Goal: Entertainment & Leisure: Consume media (video, audio)

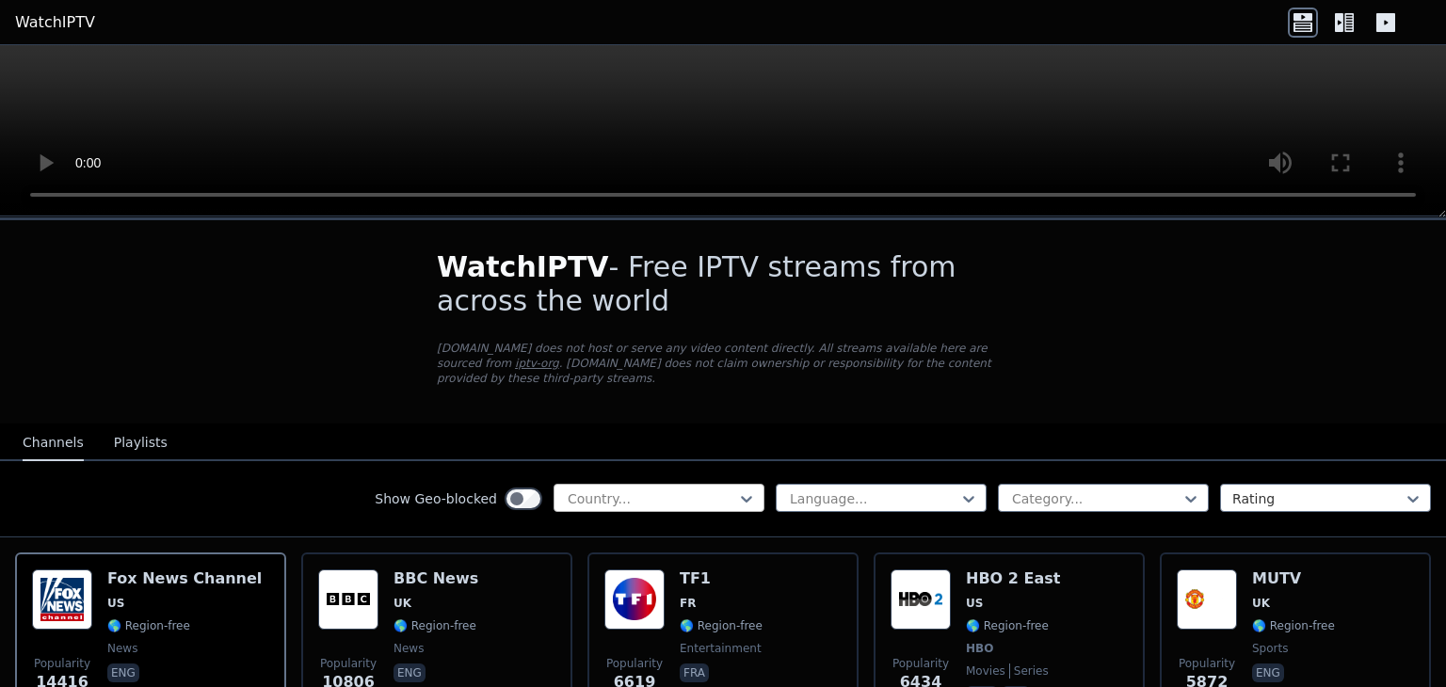
click at [715, 484] on div "Country..." at bounding box center [659, 498] width 211 height 28
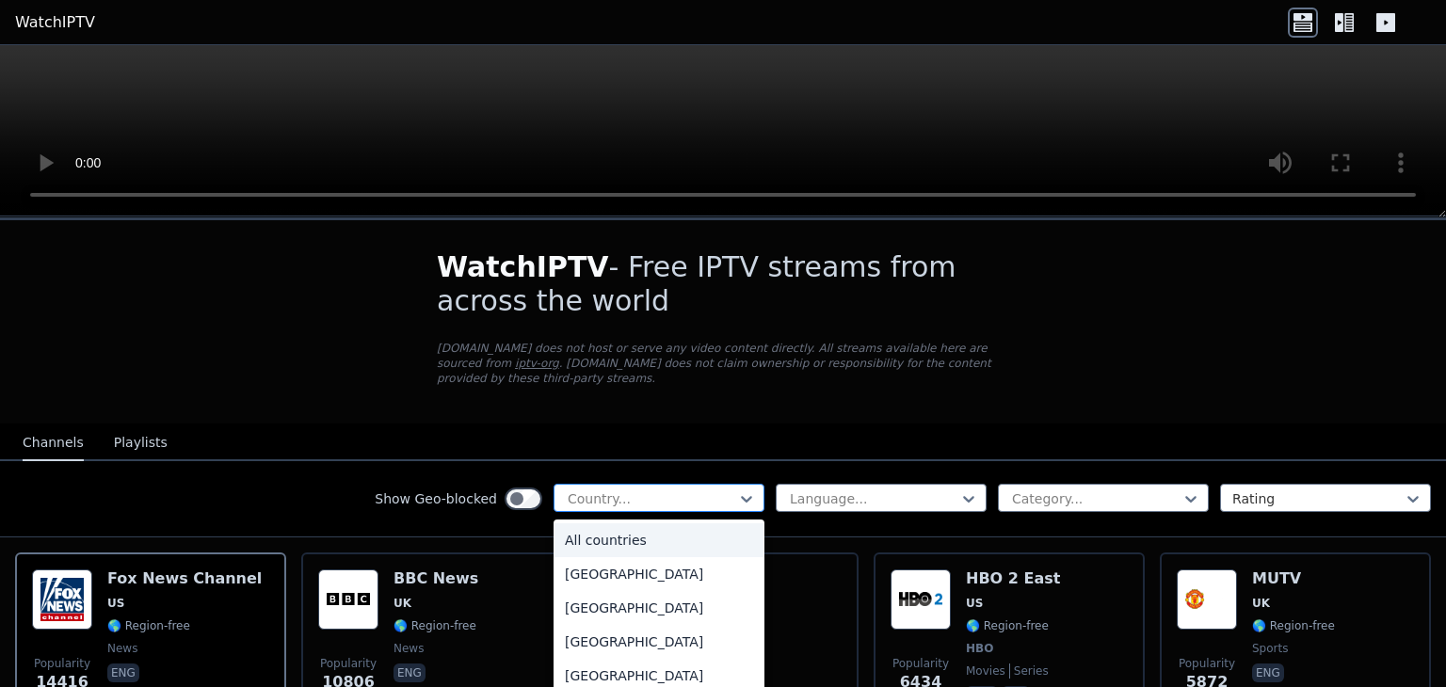
click at [630, 490] on div at bounding box center [651, 499] width 171 height 19
type input "**"
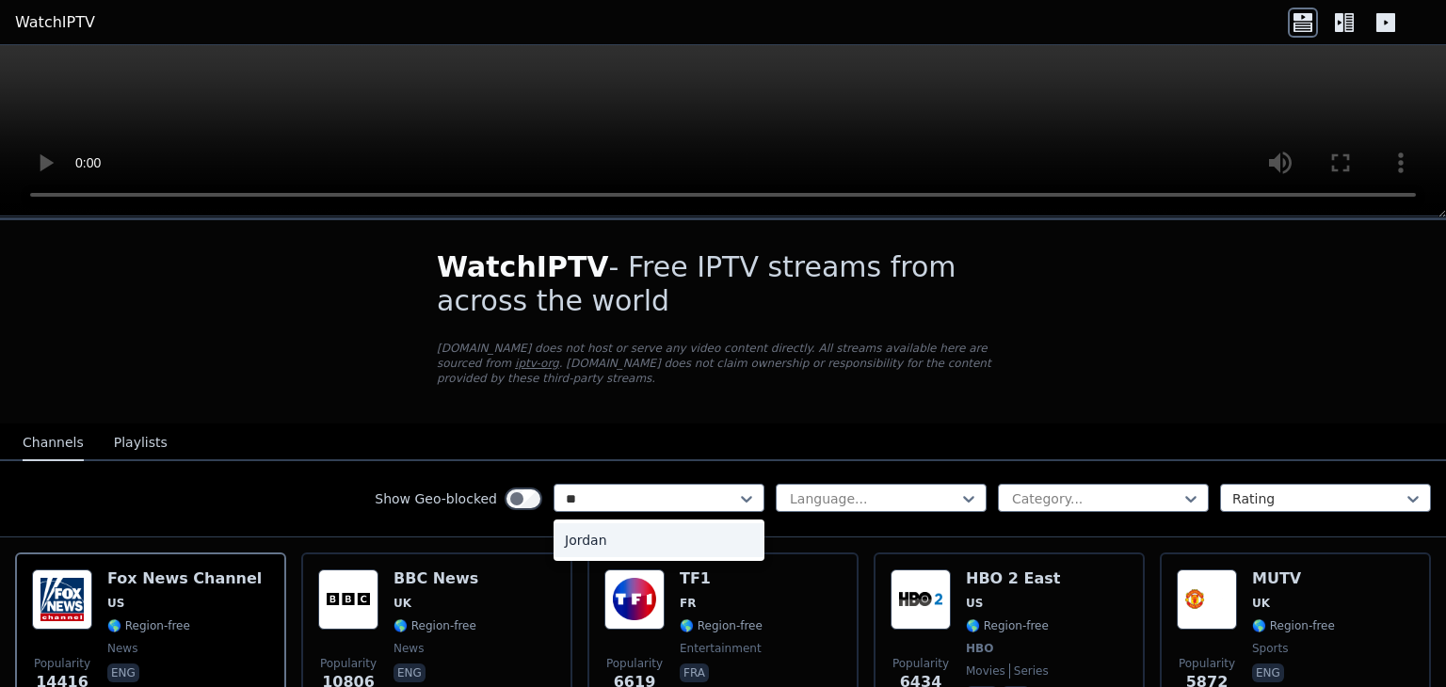
click at [612, 524] on div "Jordan" at bounding box center [659, 540] width 211 height 34
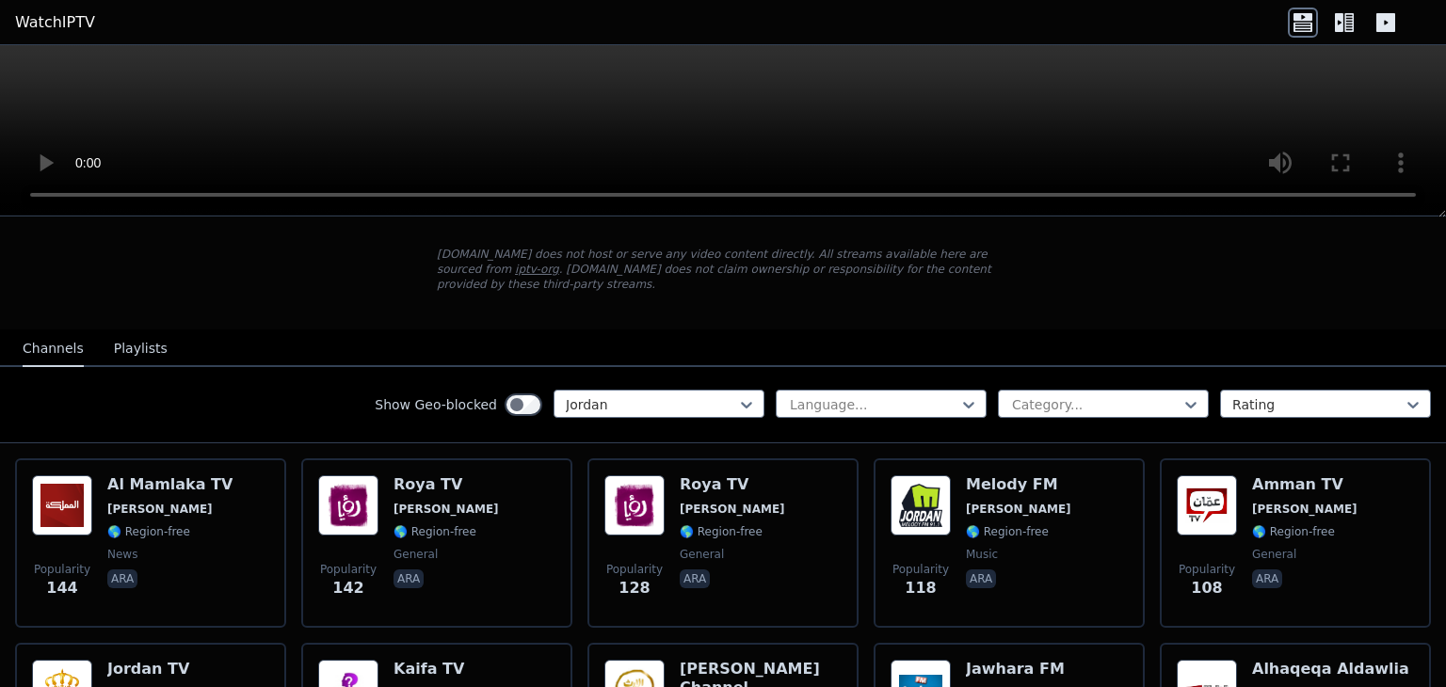
scroll to position [188, 0]
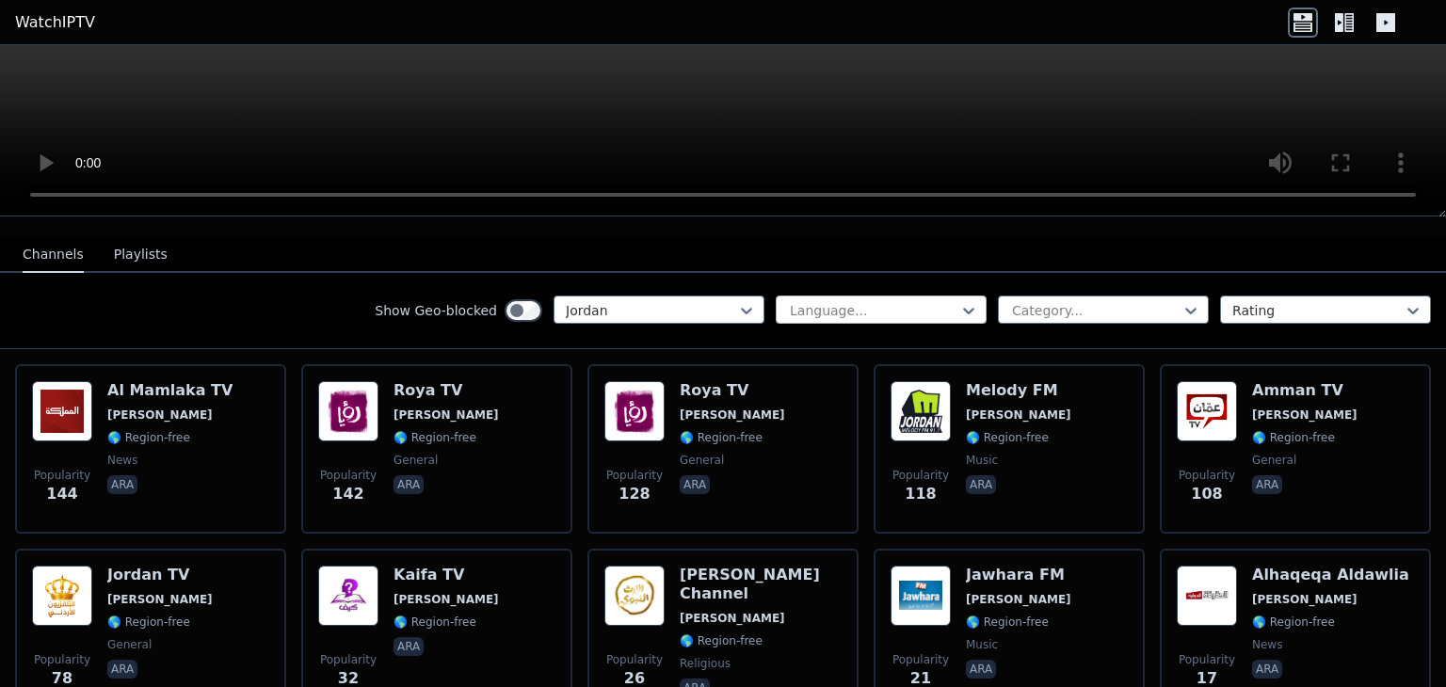
click at [834, 301] on div at bounding box center [873, 310] width 171 height 19
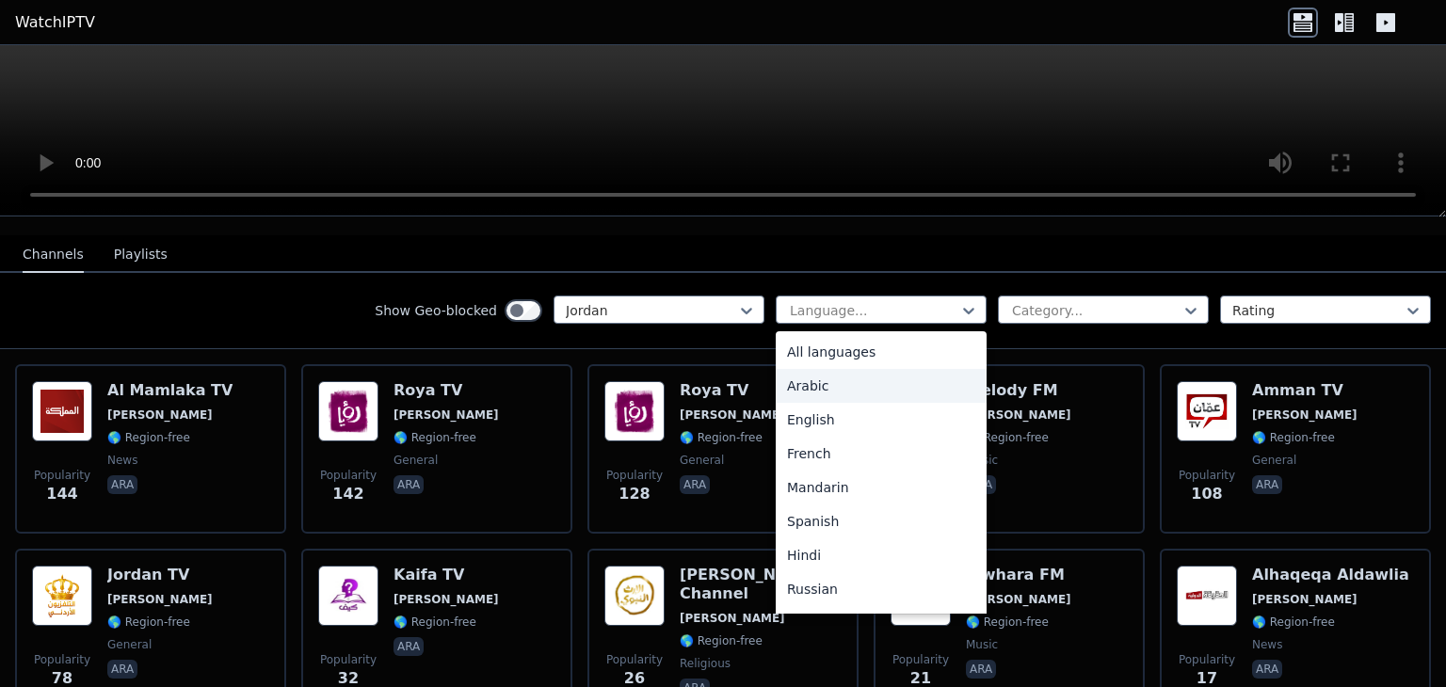
click at [821, 370] on div "Arabic" at bounding box center [881, 386] width 211 height 34
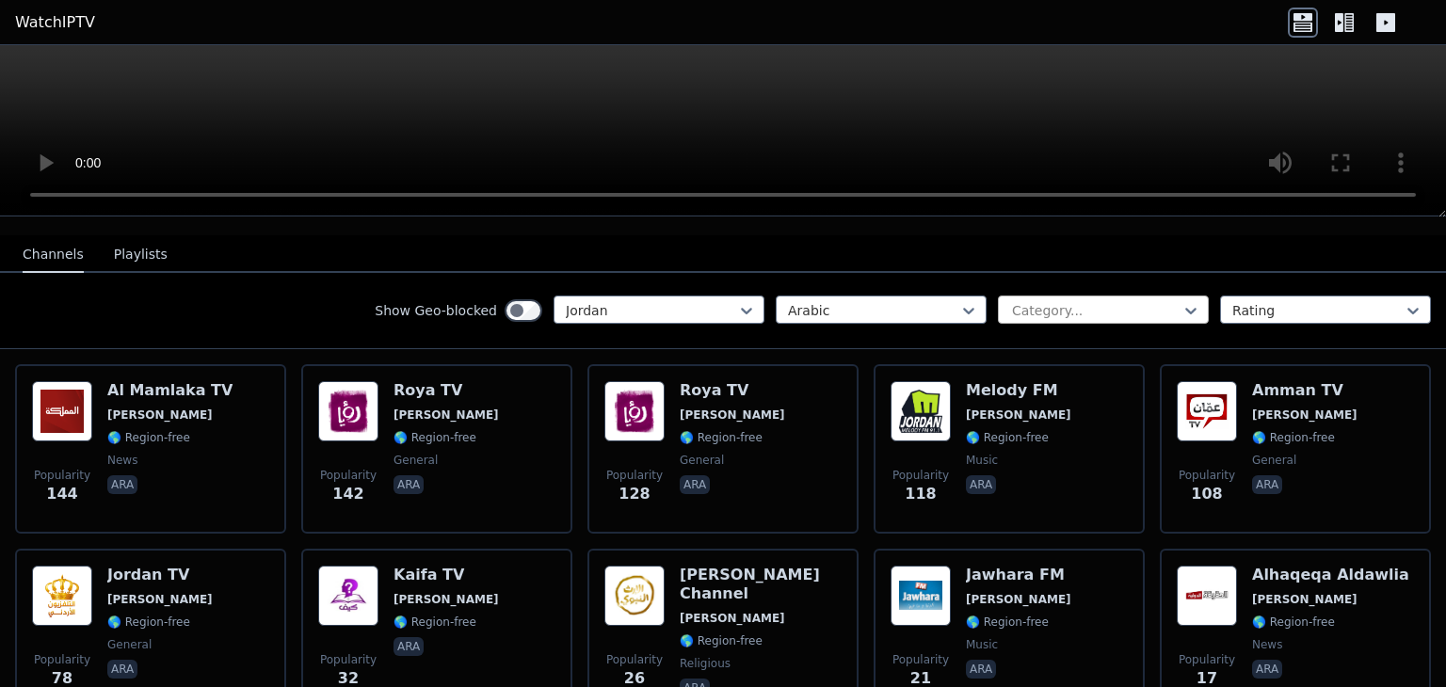
click at [1047, 301] on div at bounding box center [1095, 310] width 171 height 19
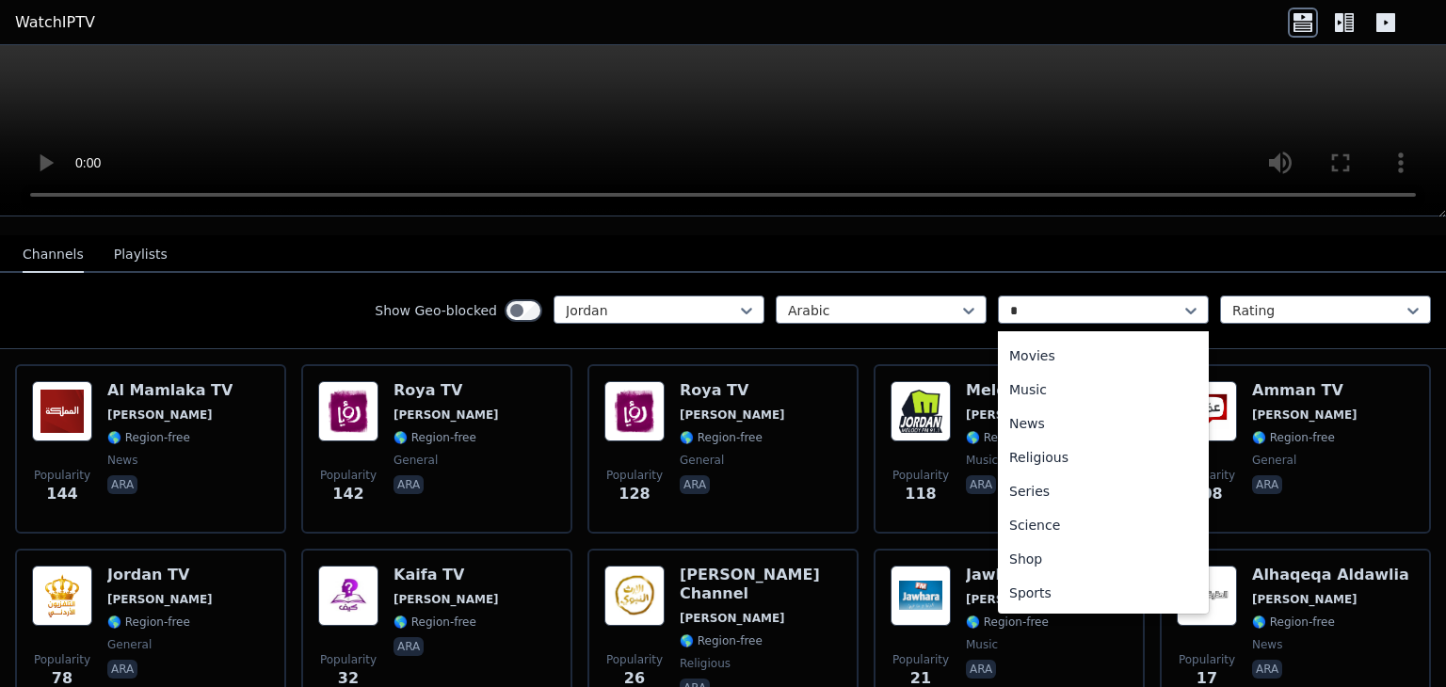
scroll to position [72, 0]
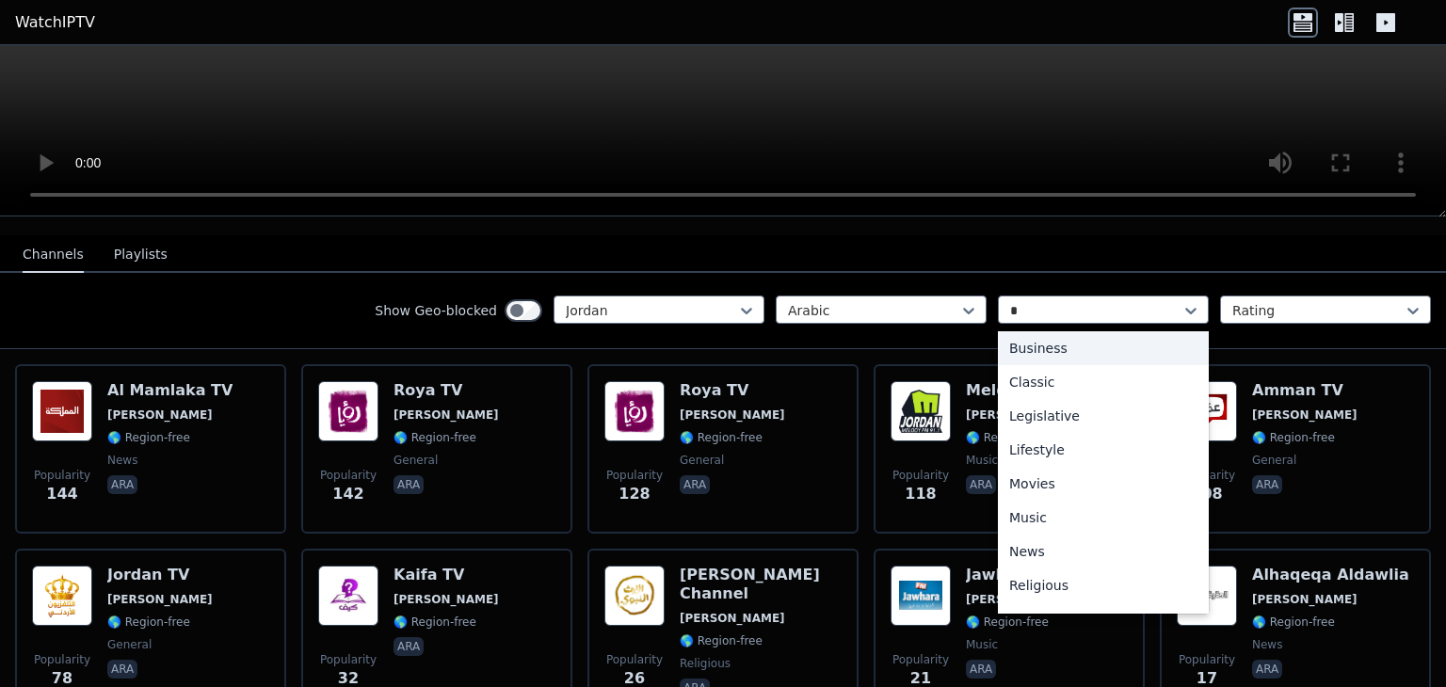
type input "**"
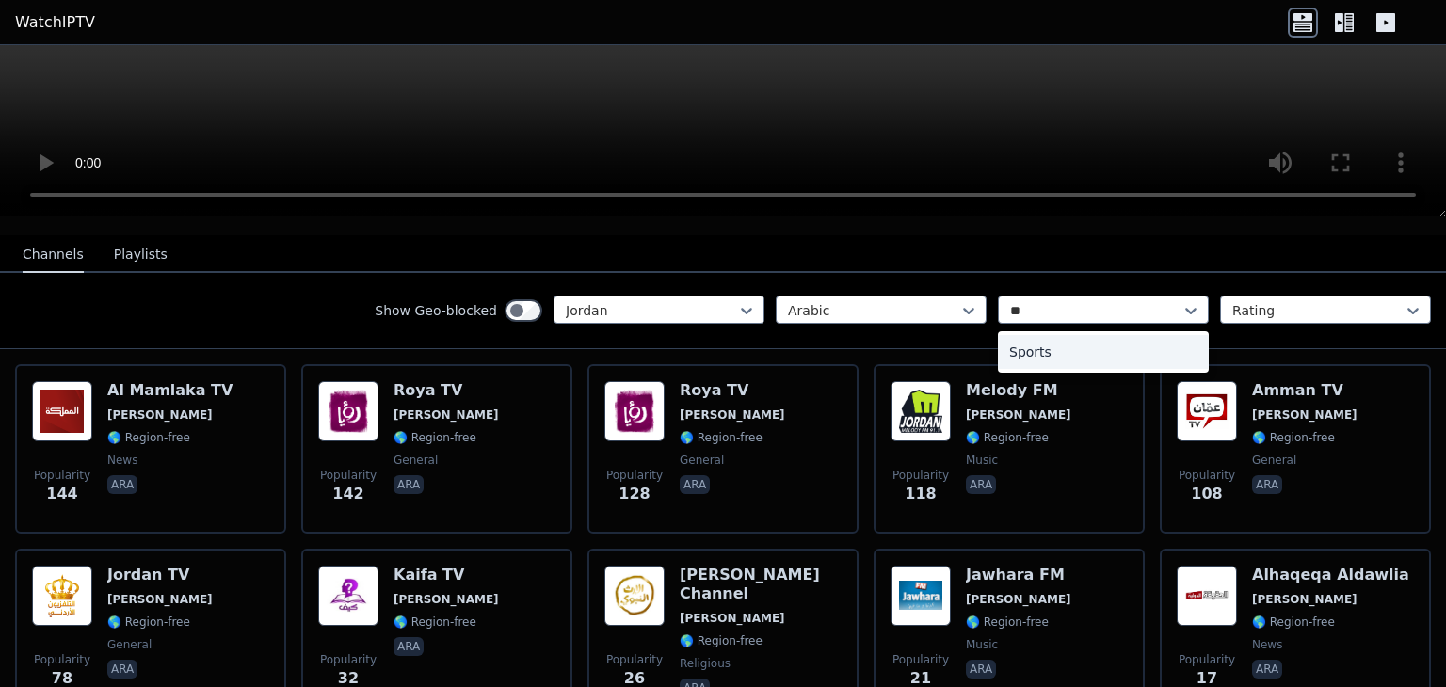
scroll to position [0, 0]
click at [1045, 344] on div "Sports" at bounding box center [1103, 352] width 211 height 34
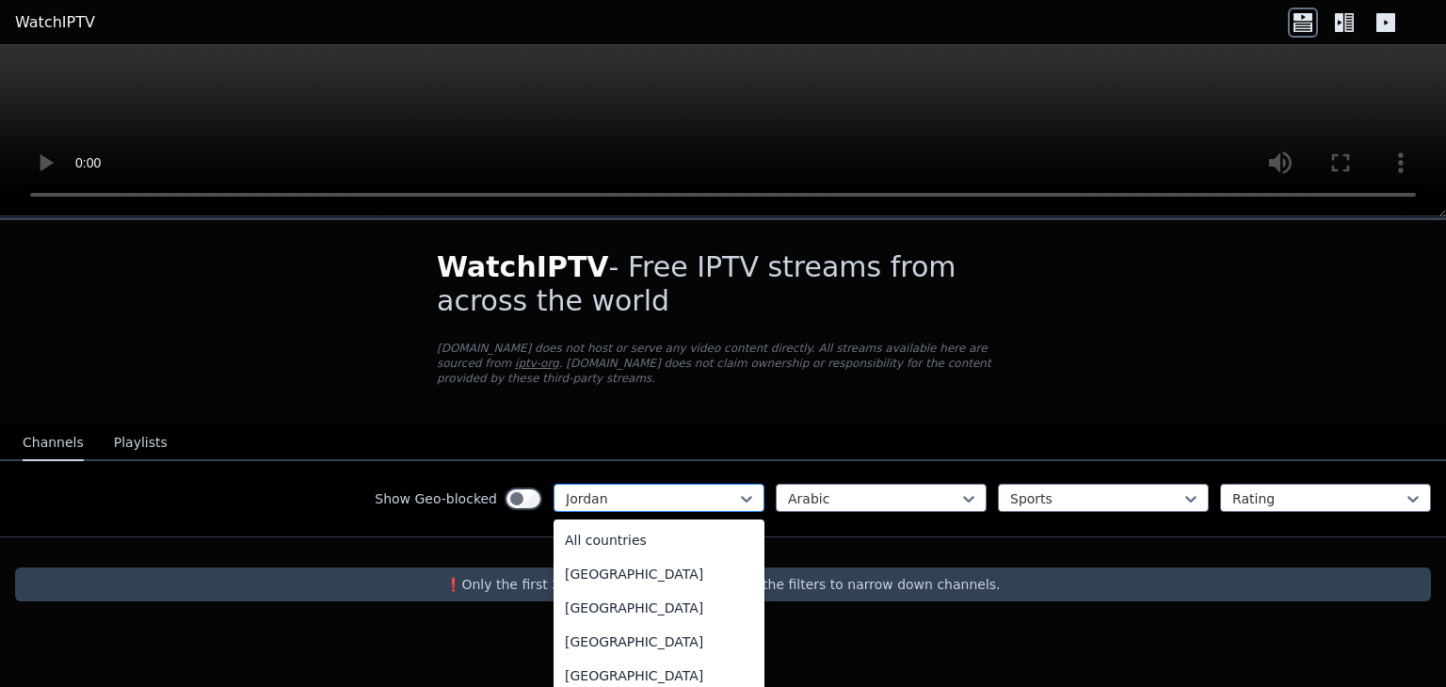
click at [673, 490] on div at bounding box center [651, 499] width 171 height 19
click at [618, 530] on div "All countries" at bounding box center [659, 540] width 211 height 34
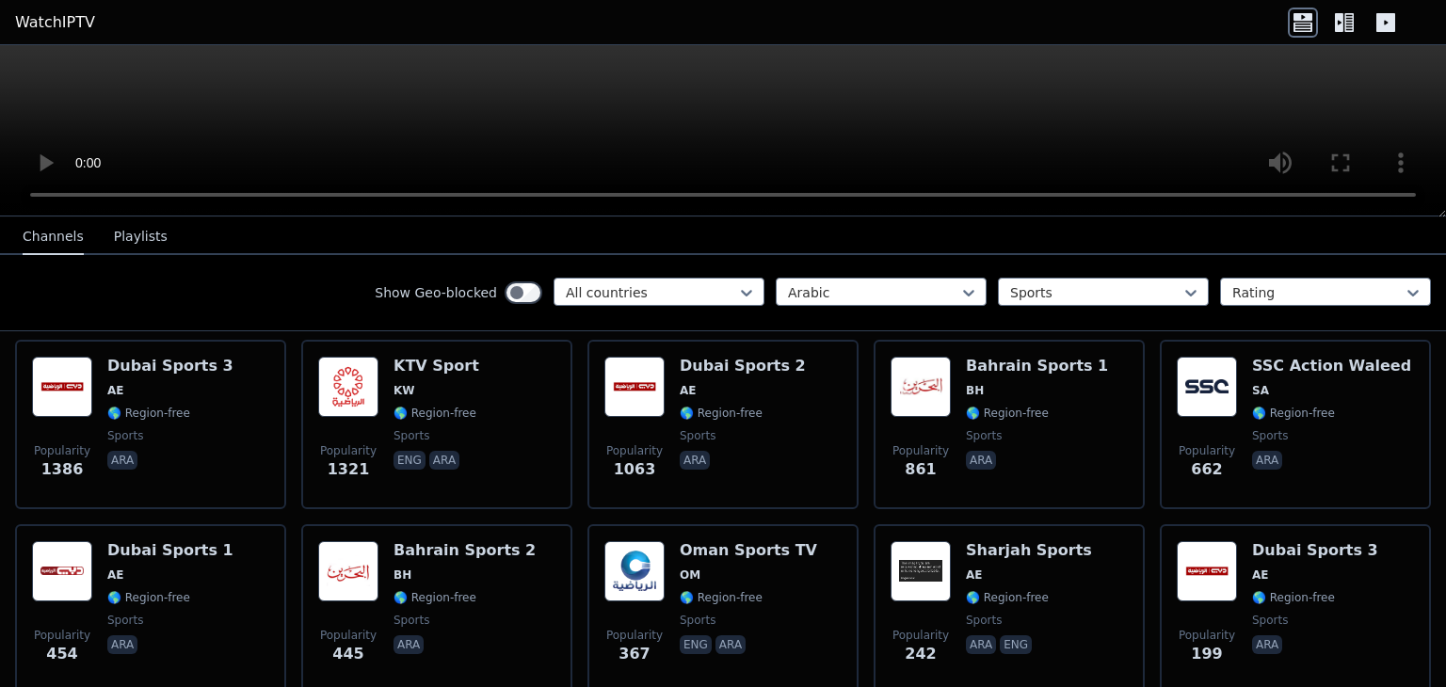
scroll to position [87, 0]
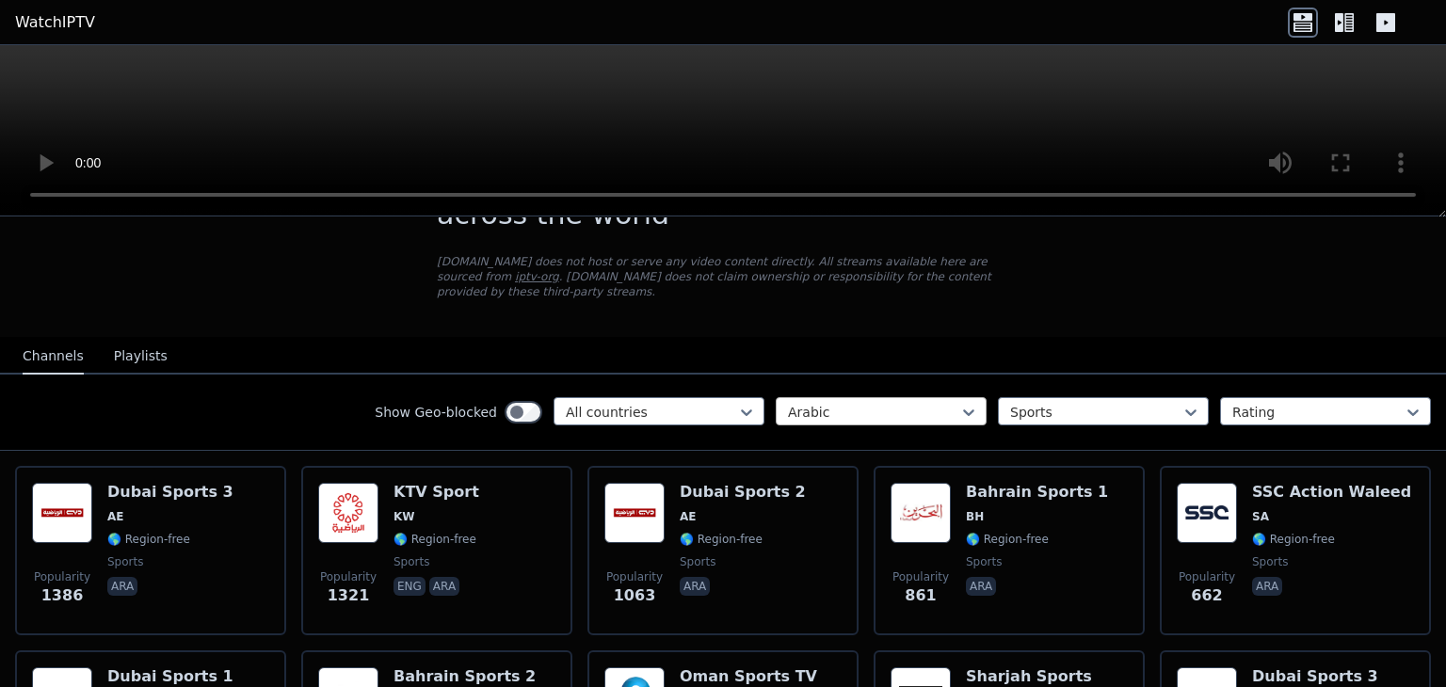
click at [828, 403] on div at bounding box center [873, 412] width 171 height 19
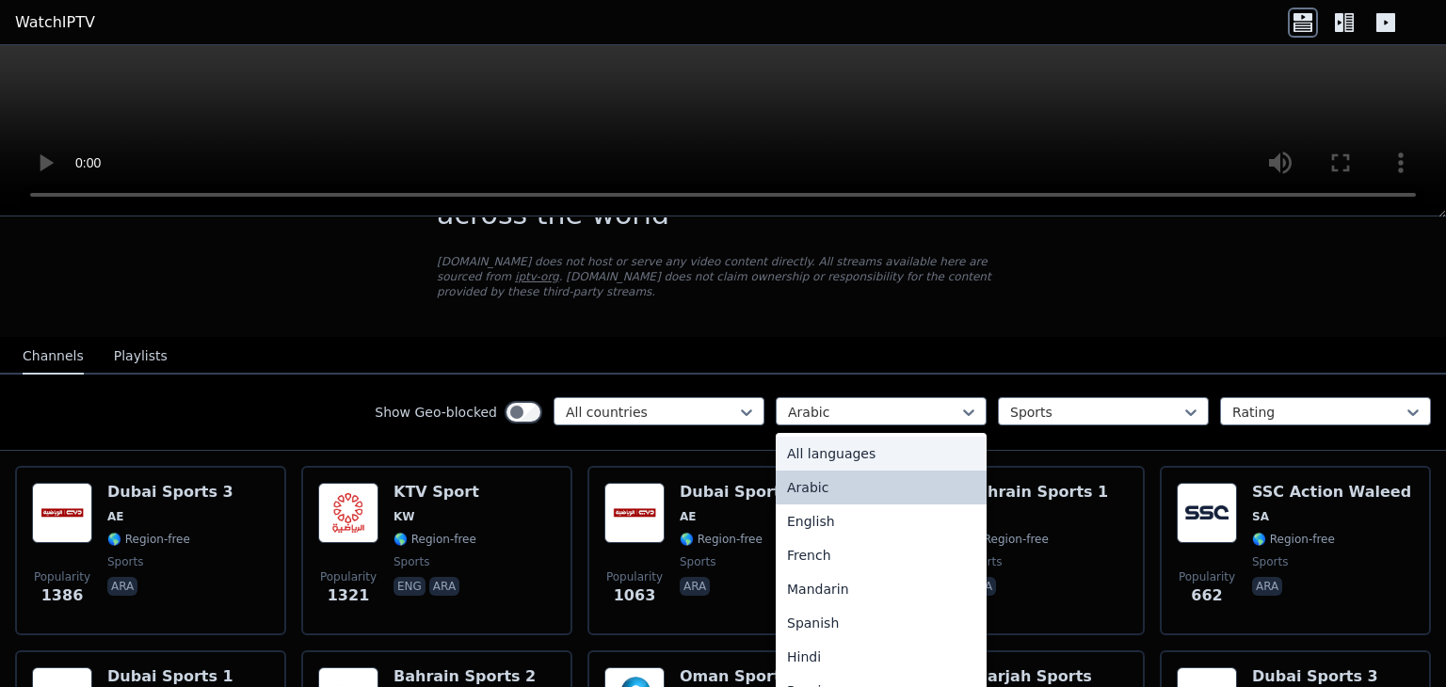
click at [830, 437] on div "All languages" at bounding box center [881, 454] width 211 height 34
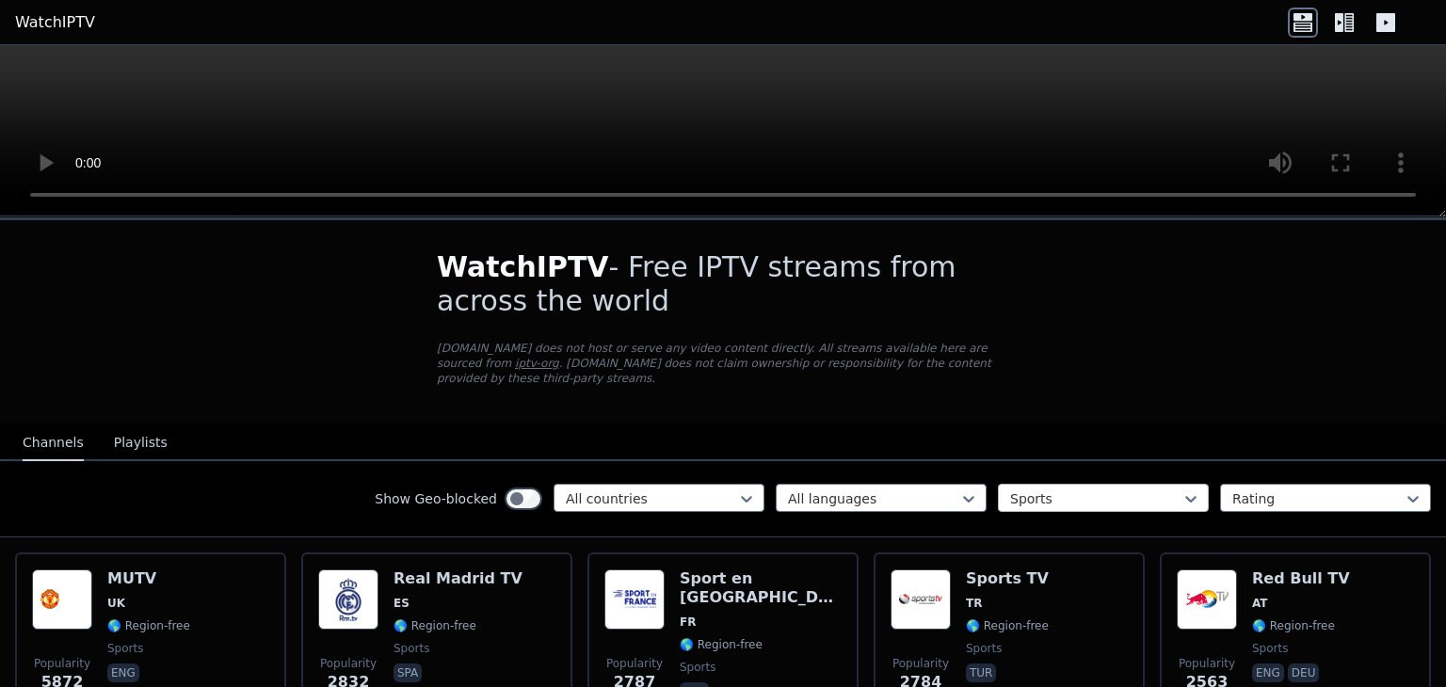
click at [1072, 490] on div at bounding box center [1095, 499] width 171 height 19
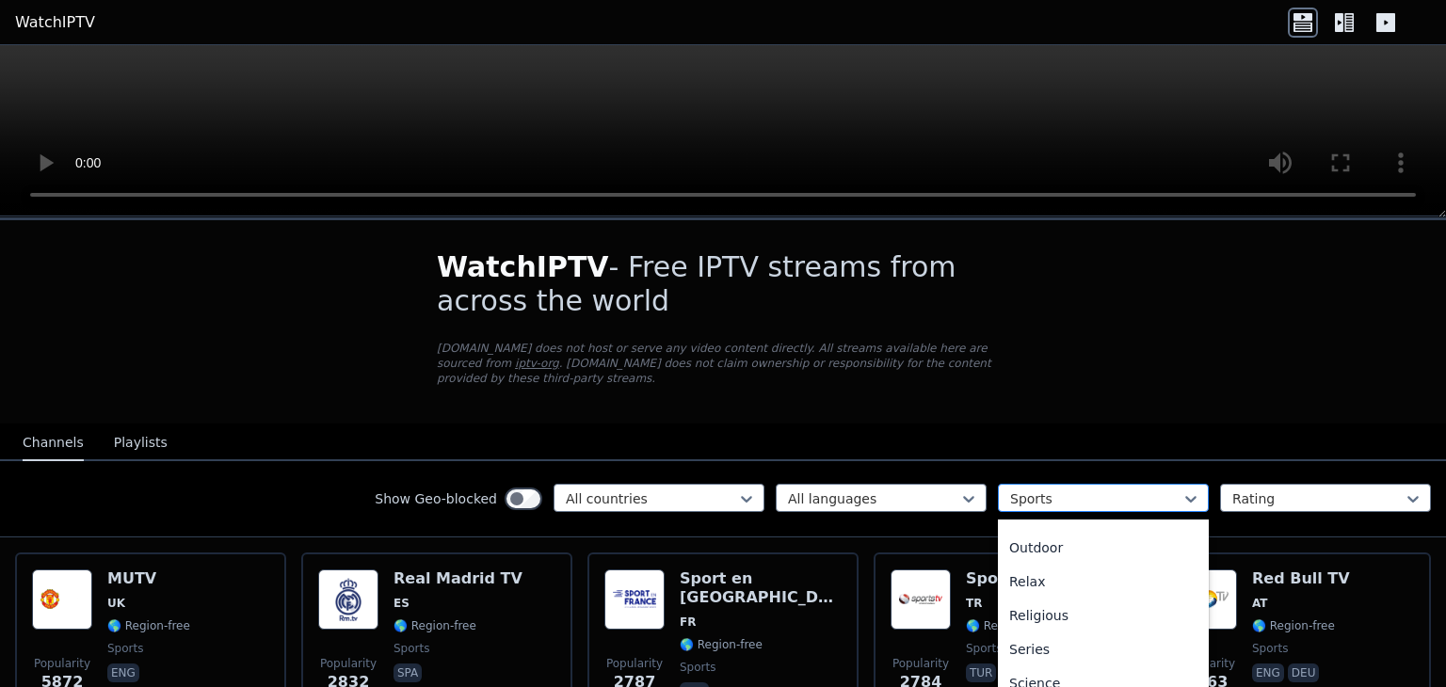
scroll to position [463, 0]
click at [1028, 490] on div at bounding box center [1095, 499] width 171 height 19
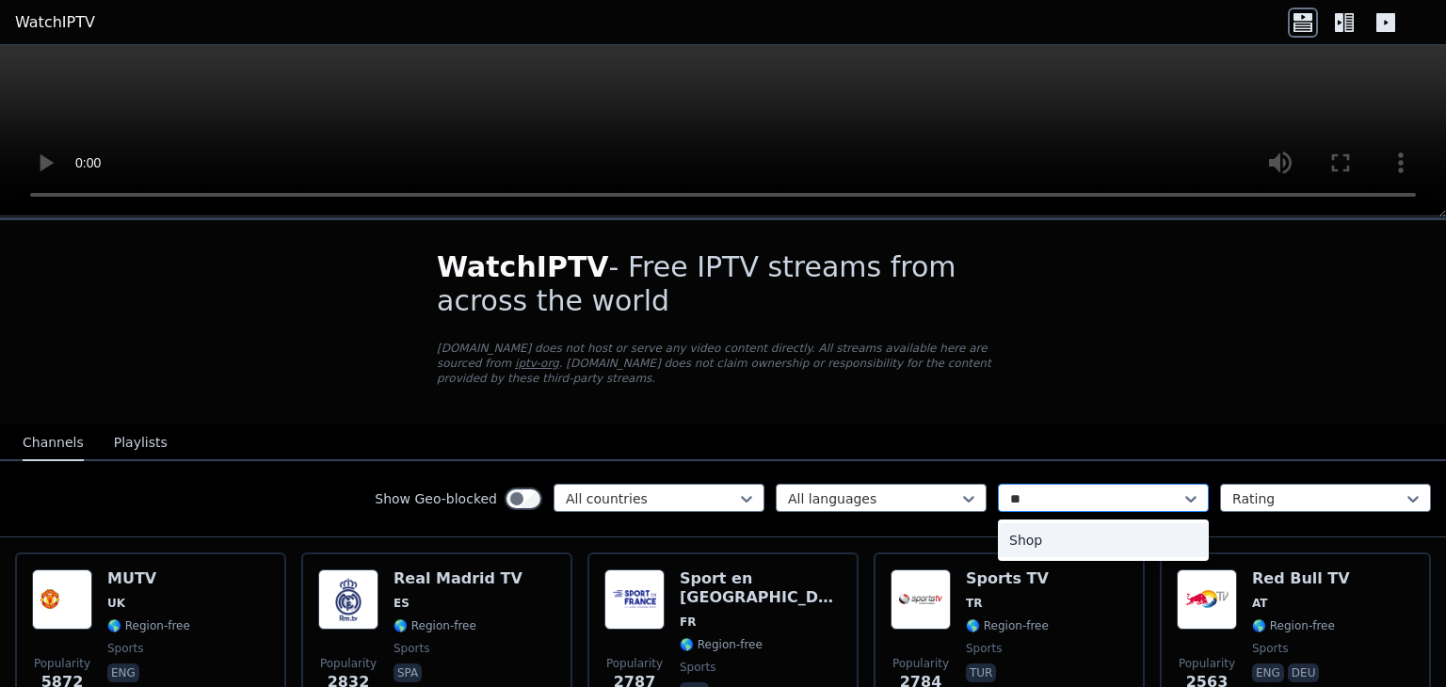
type input "*"
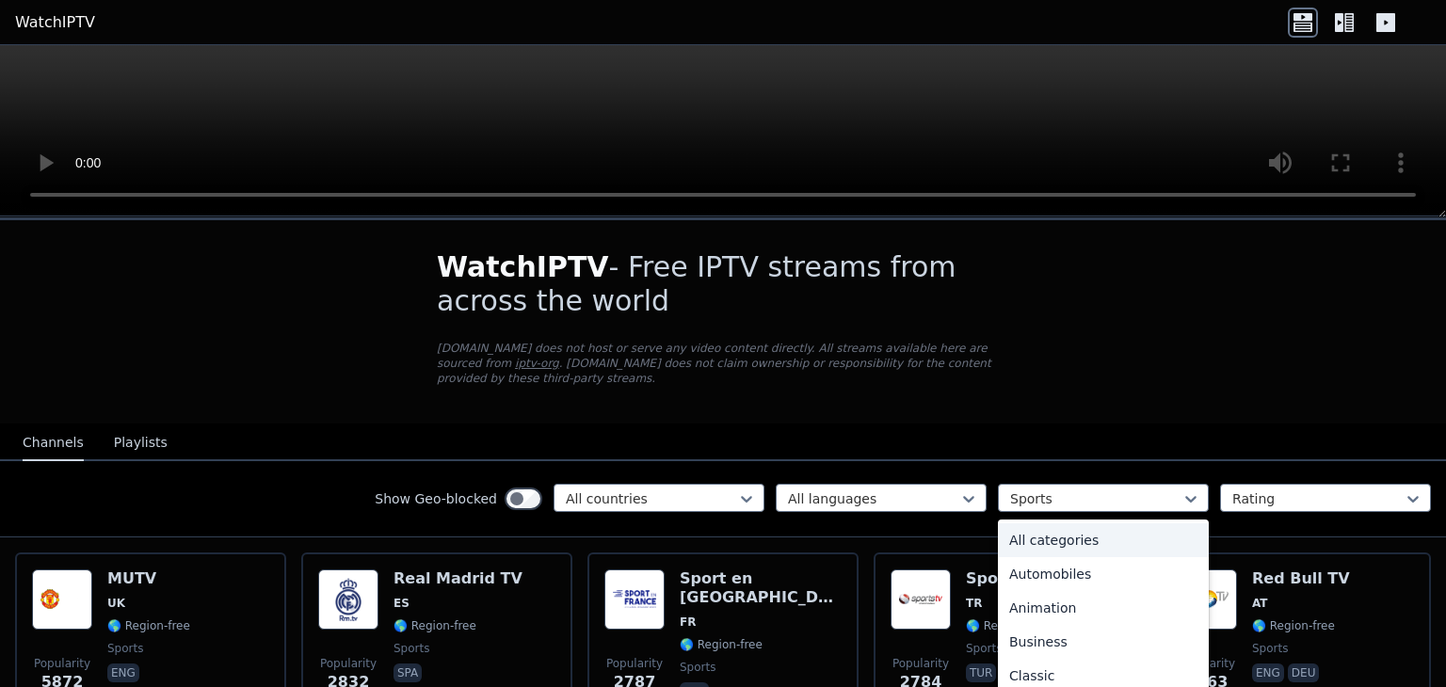
click at [1073, 523] on div "All categories" at bounding box center [1103, 540] width 211 height 34
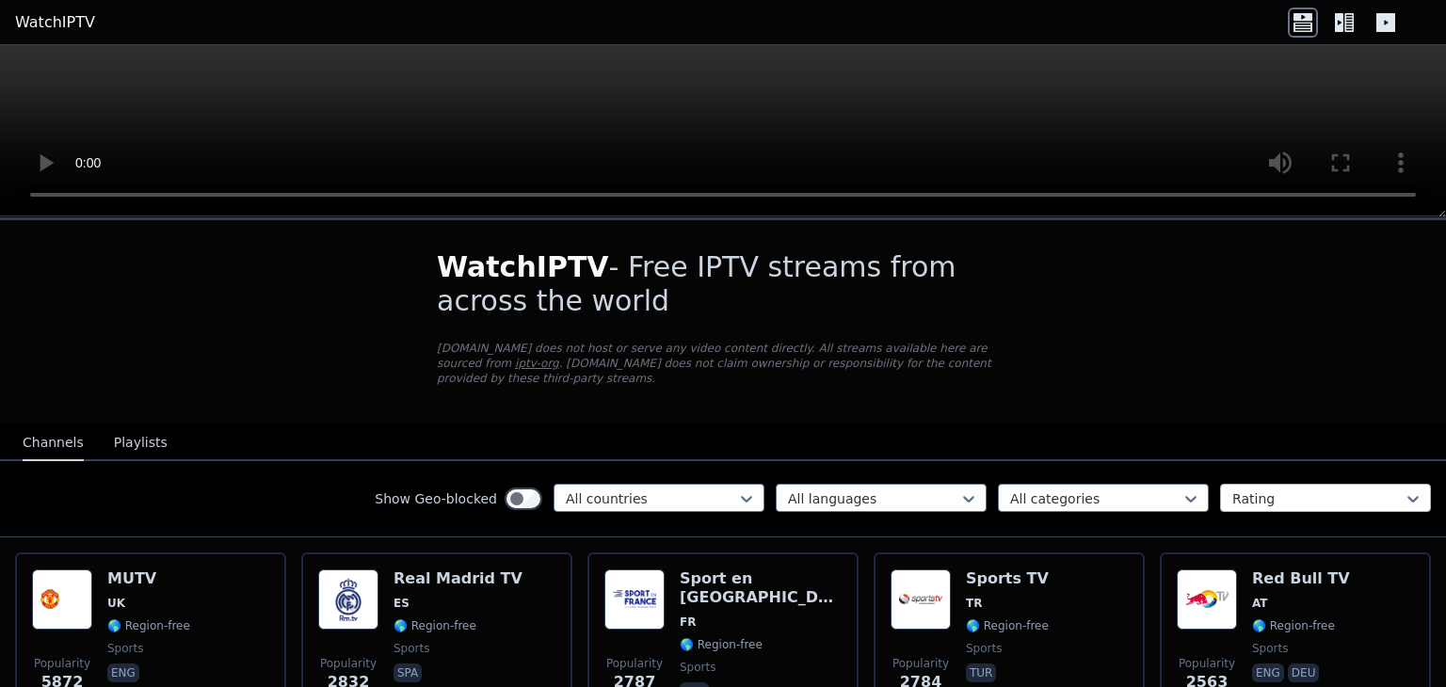
click at [1265, 490] on div at bounding box center [1317, 499] width 171 height 19
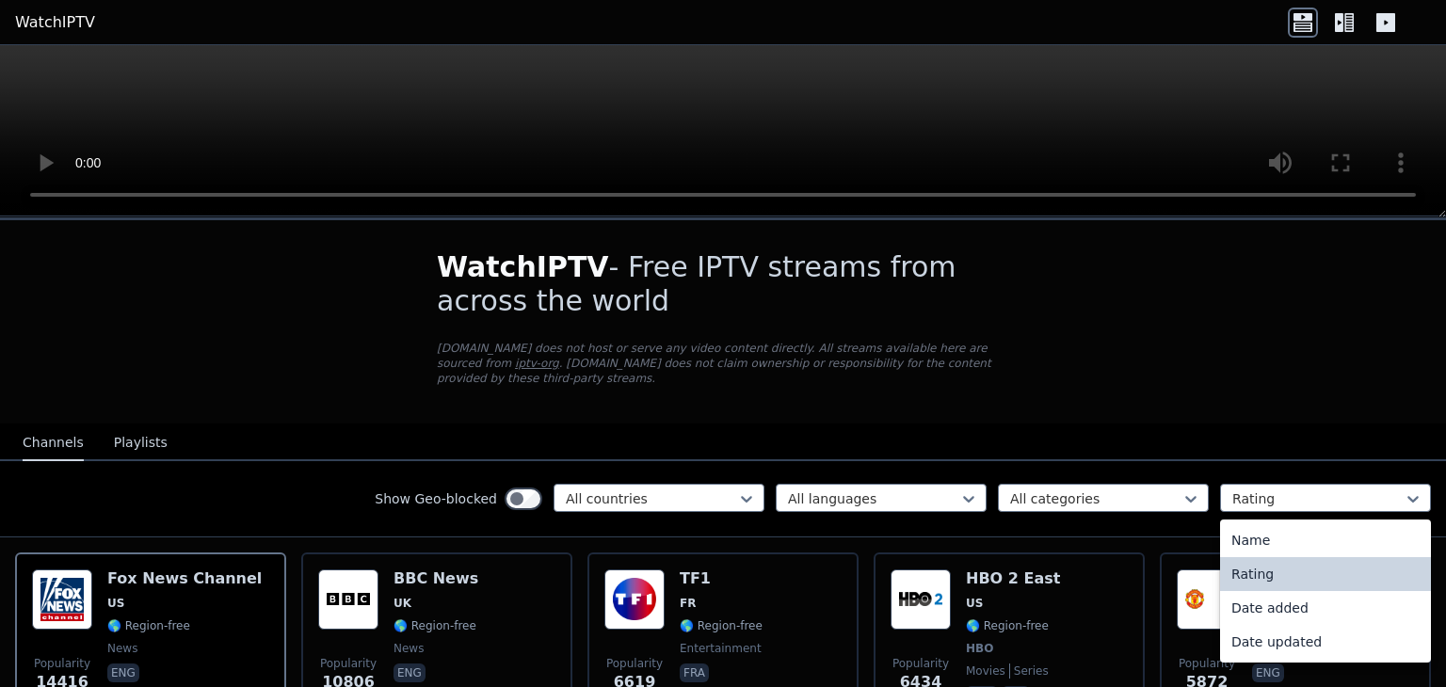
click at [1248, 561] on div "Rating" at bounding box center [1325, 574] width 211 height 34
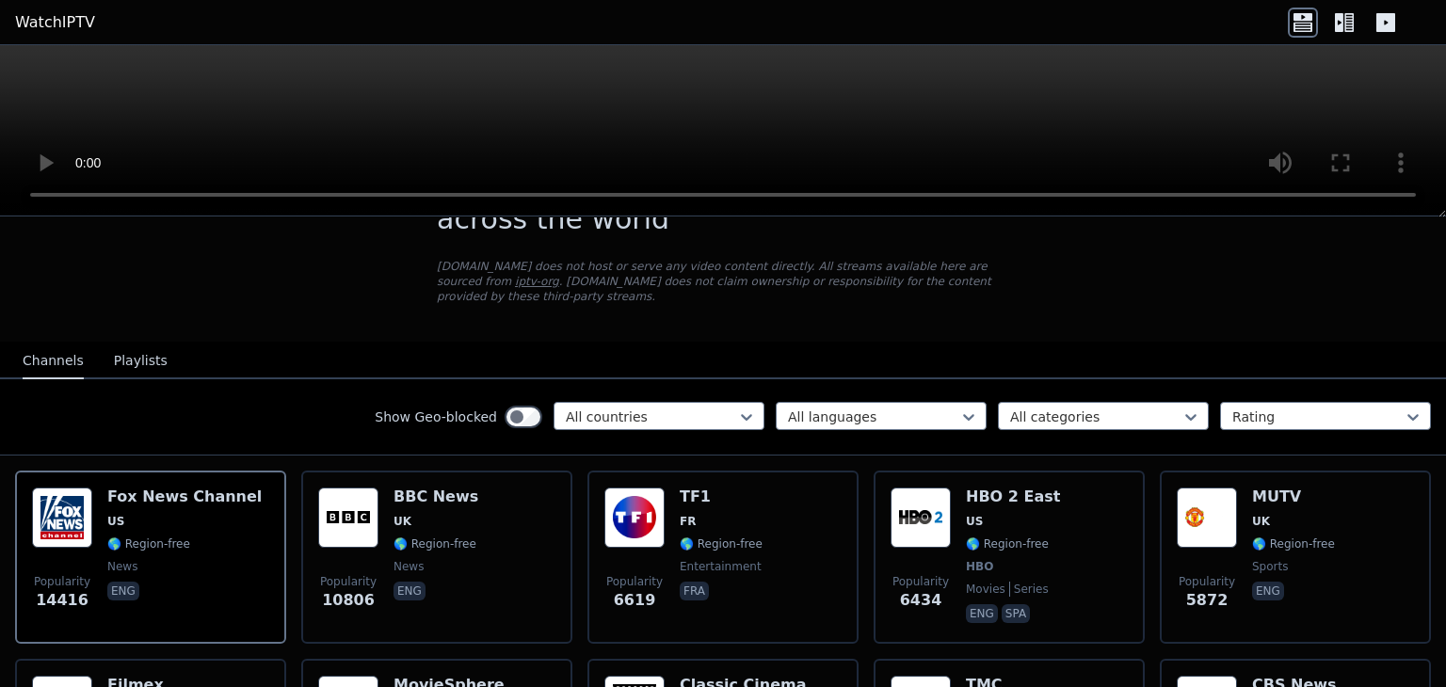
scroll to position [188, 0]
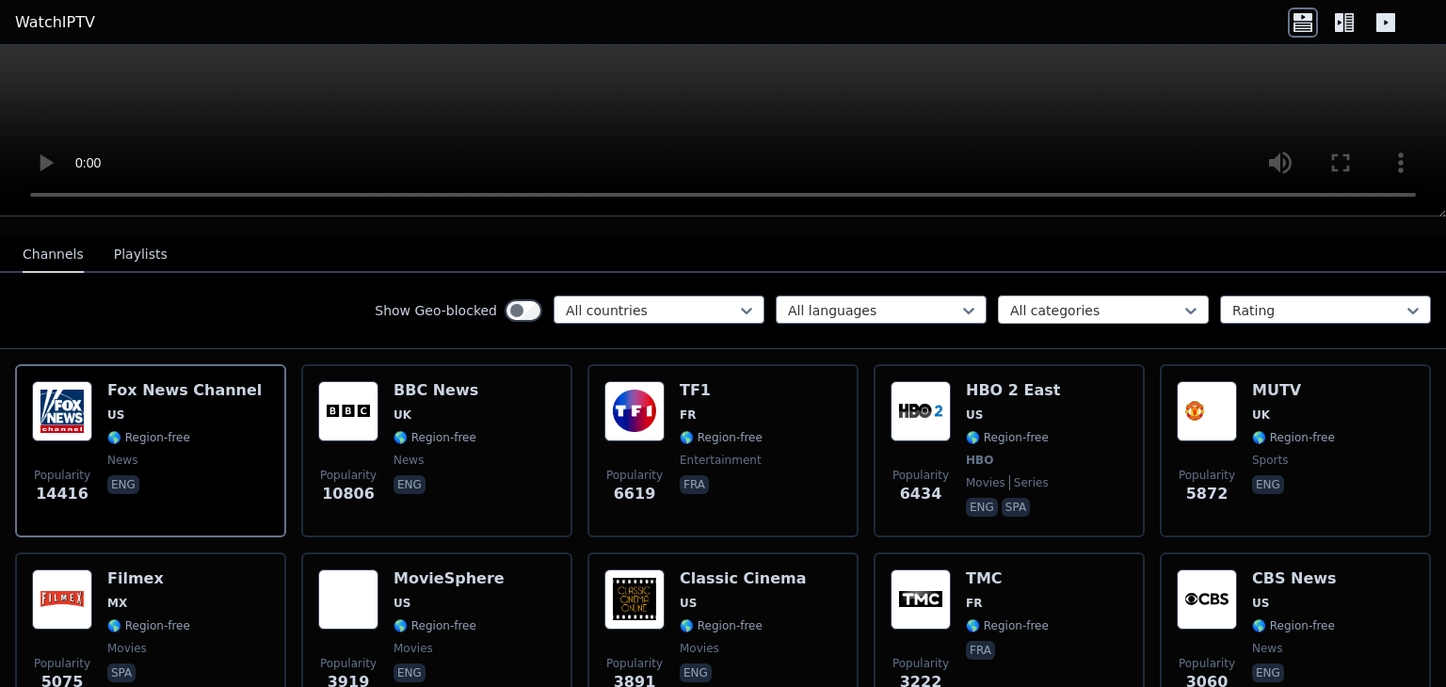
click at [1059, 301] on div at bounding box center [1095, 310] width 171 height 19
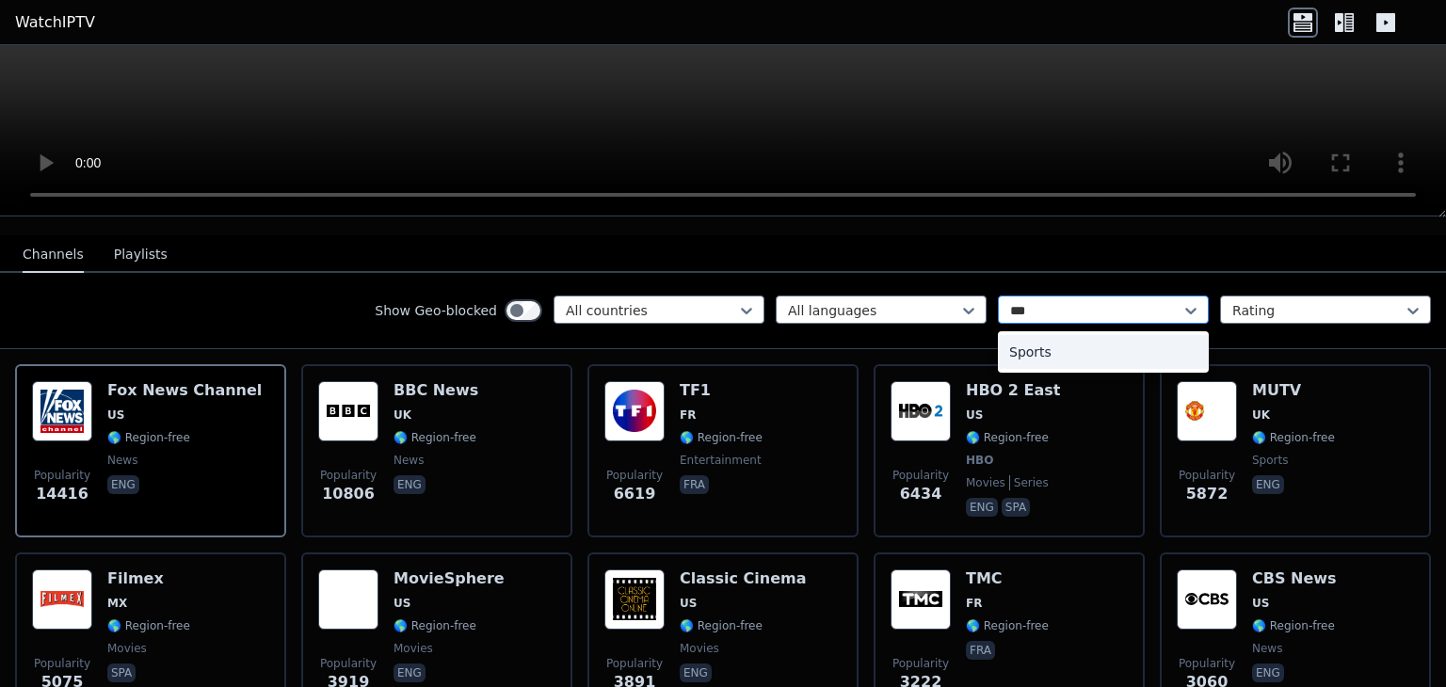
type input "****"
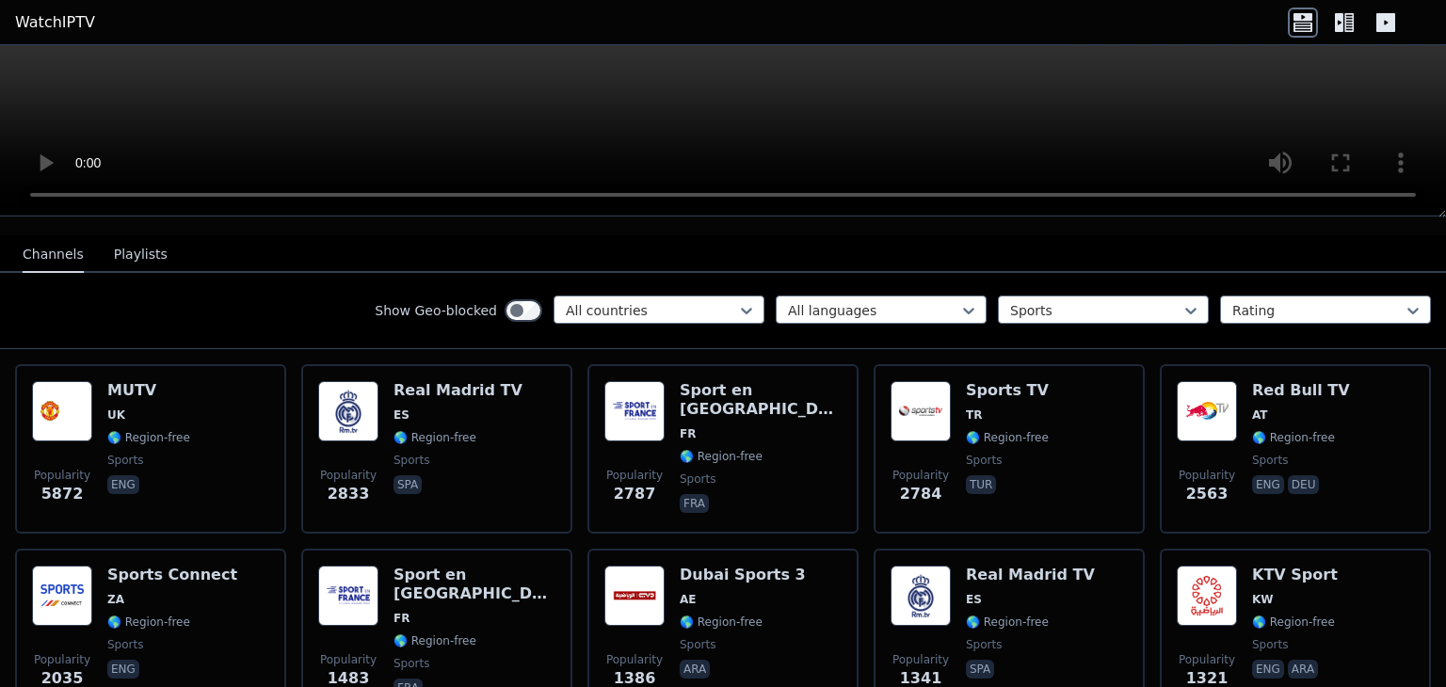
click at [143, 237] on button "Playlists" at bounding box center [141, 255] width 54 height 36
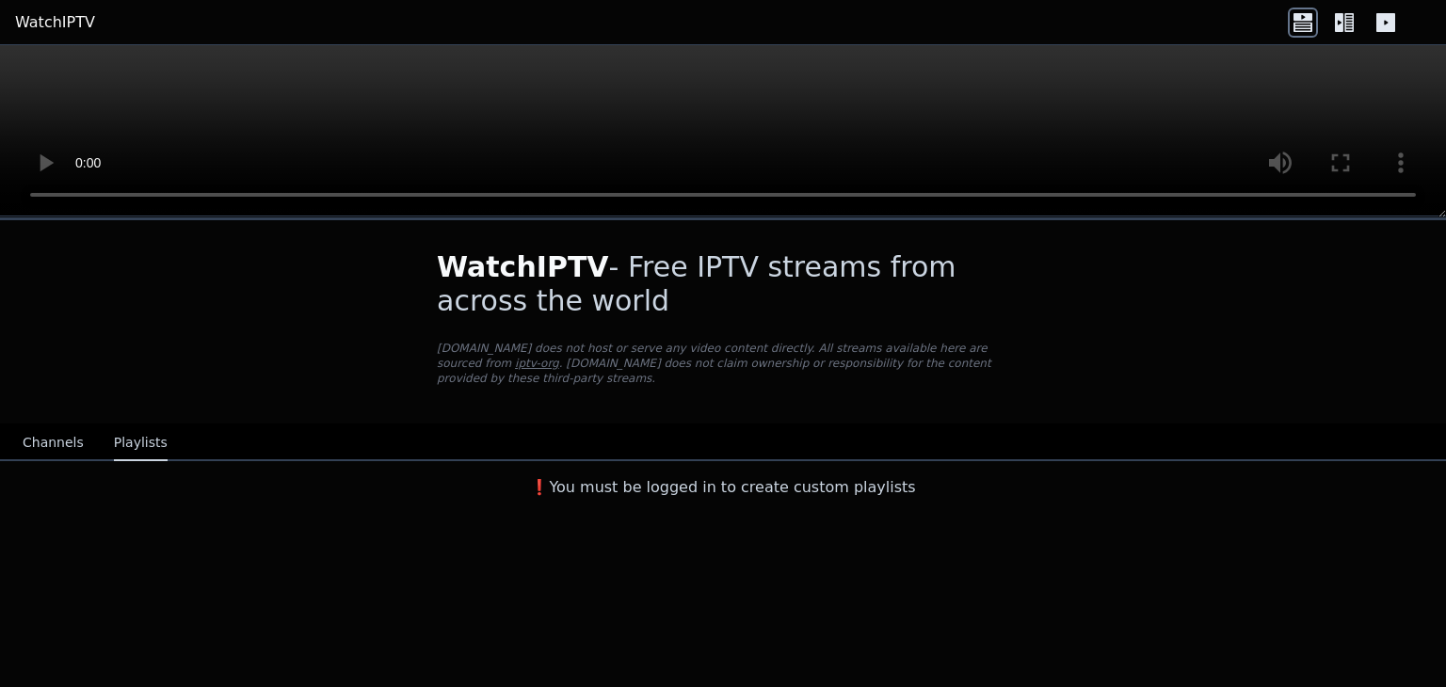
click at [72, 426] on button "Channels" at bounding box center [53, 444] width 61 height 36
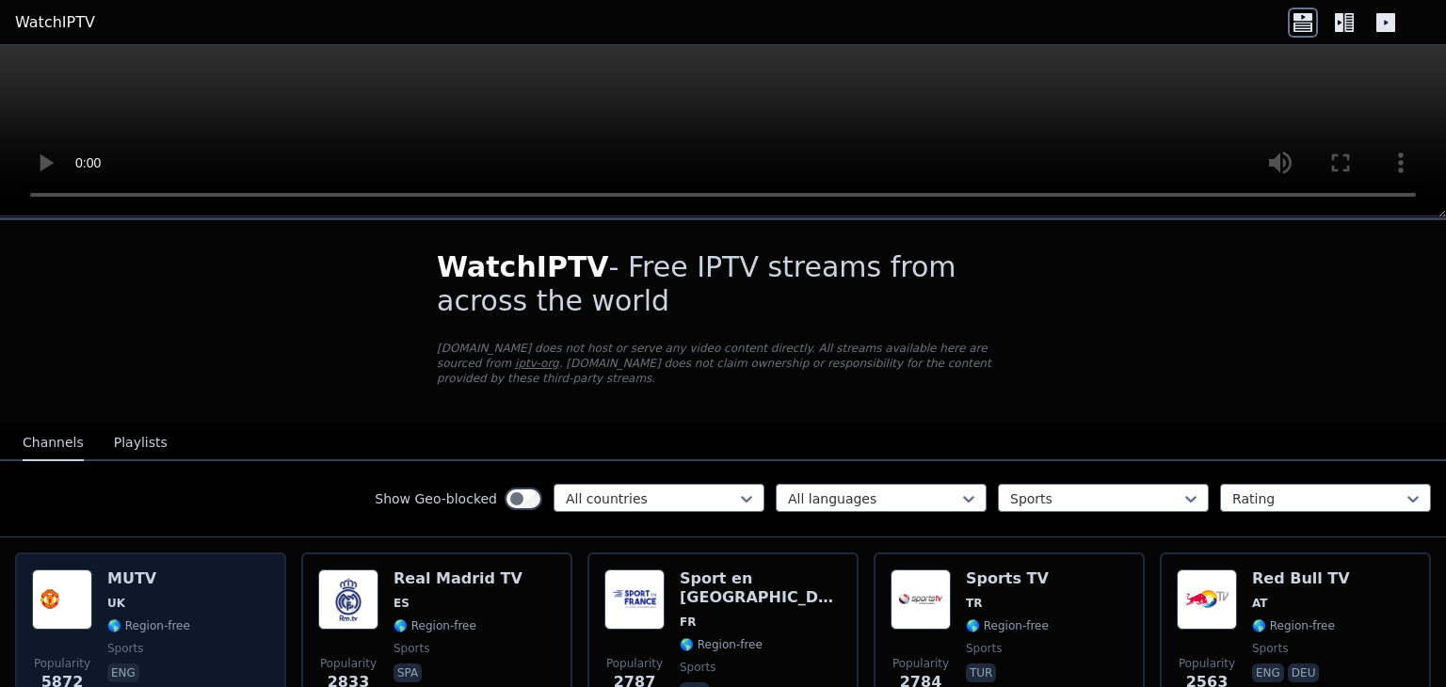
click at [67, 570] on img at bounding box center [62, 600] width 60 height 60
click at [133, 596] on span "UK" at bounding box center [148, 603] width 83 height 15
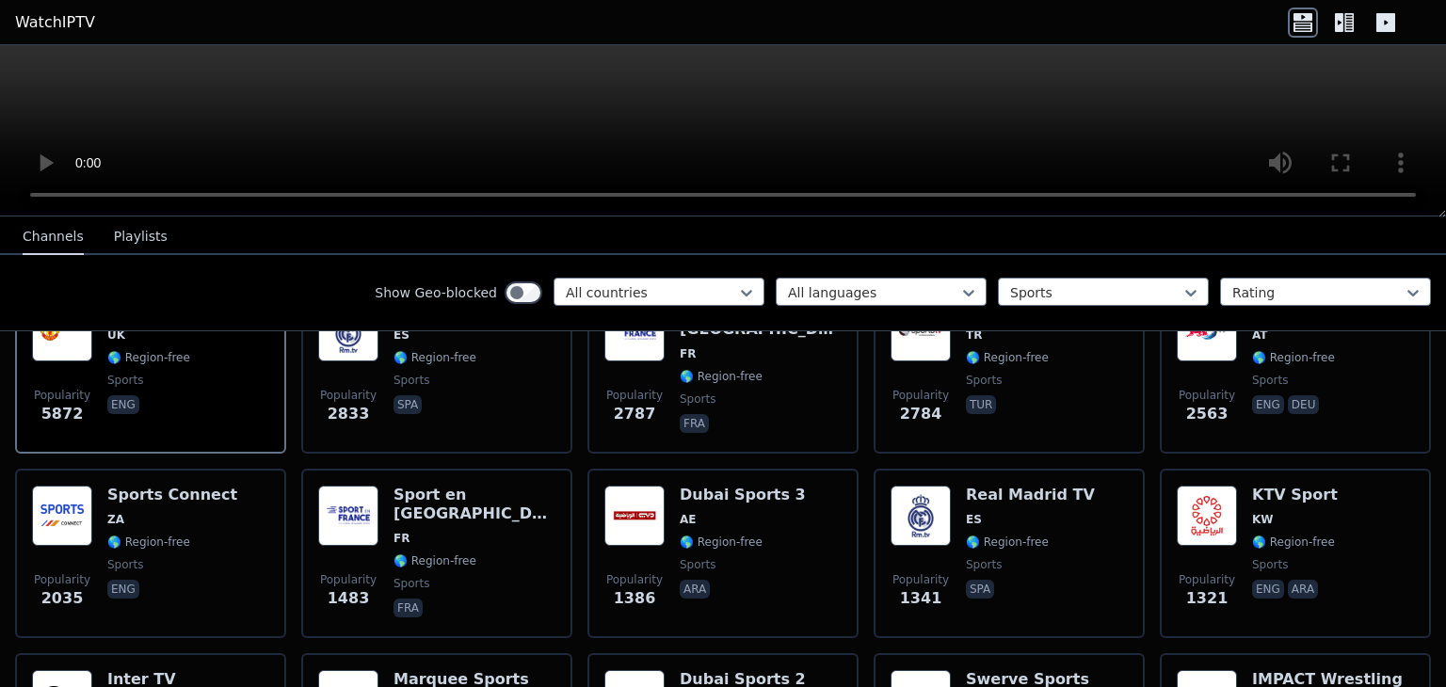
scroll to position [282, 0]
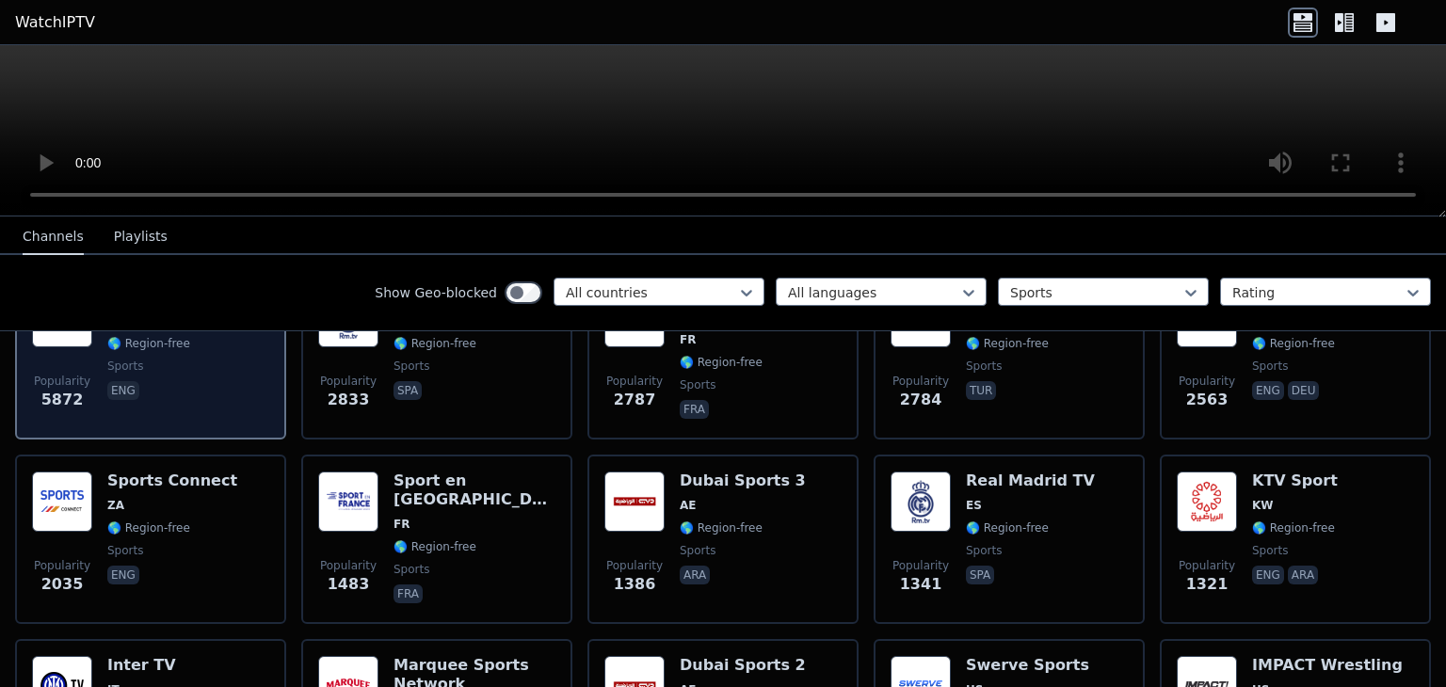
drag, startPoint x: 63, startPoint y: 340, endPoint x: 45, endPoint y: 364, distance: 30.3
click at [45, 374] on span "Popularity" at bounding box center [62, 381] width 56 height 15
click at [90, 362] on span "Popularity 5872" at bounding box center [62, 392] width 60 height 60
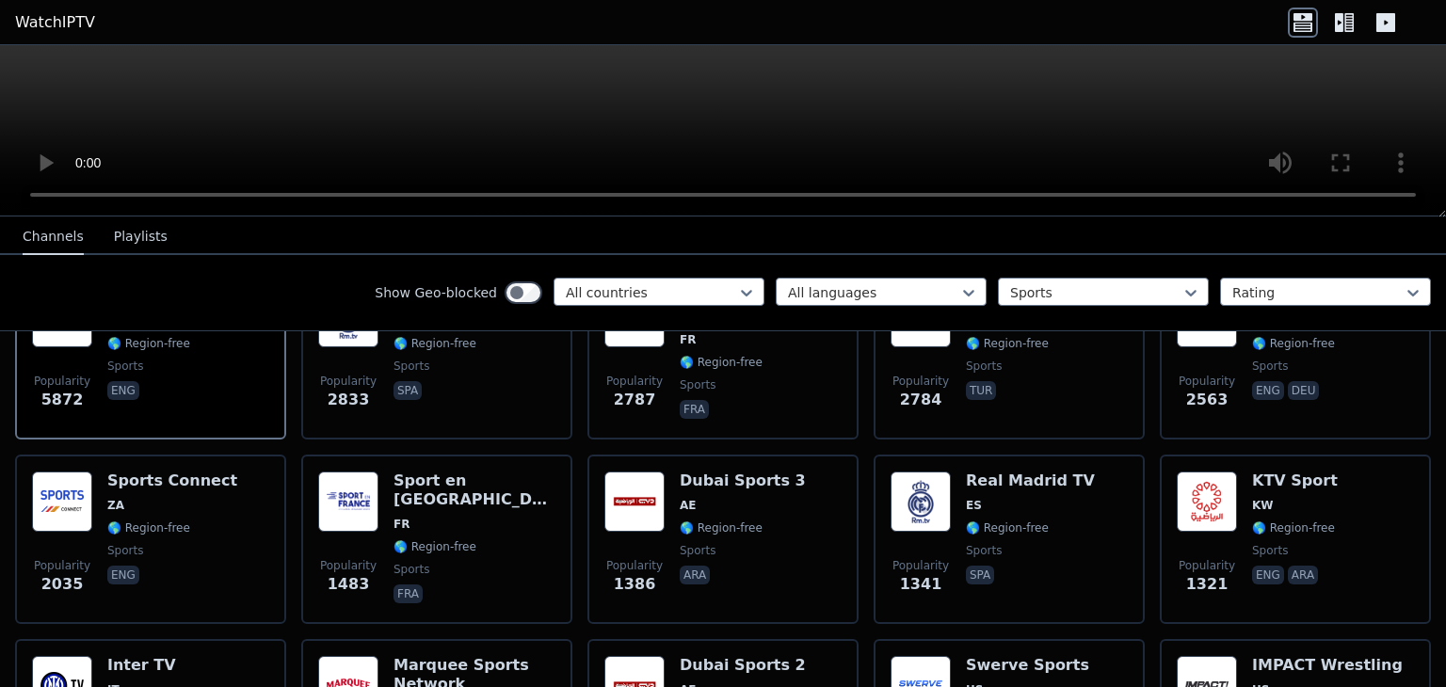
click at [124, 238] on button "Playlists" at bounding box center [141, 237] width 54 height 36
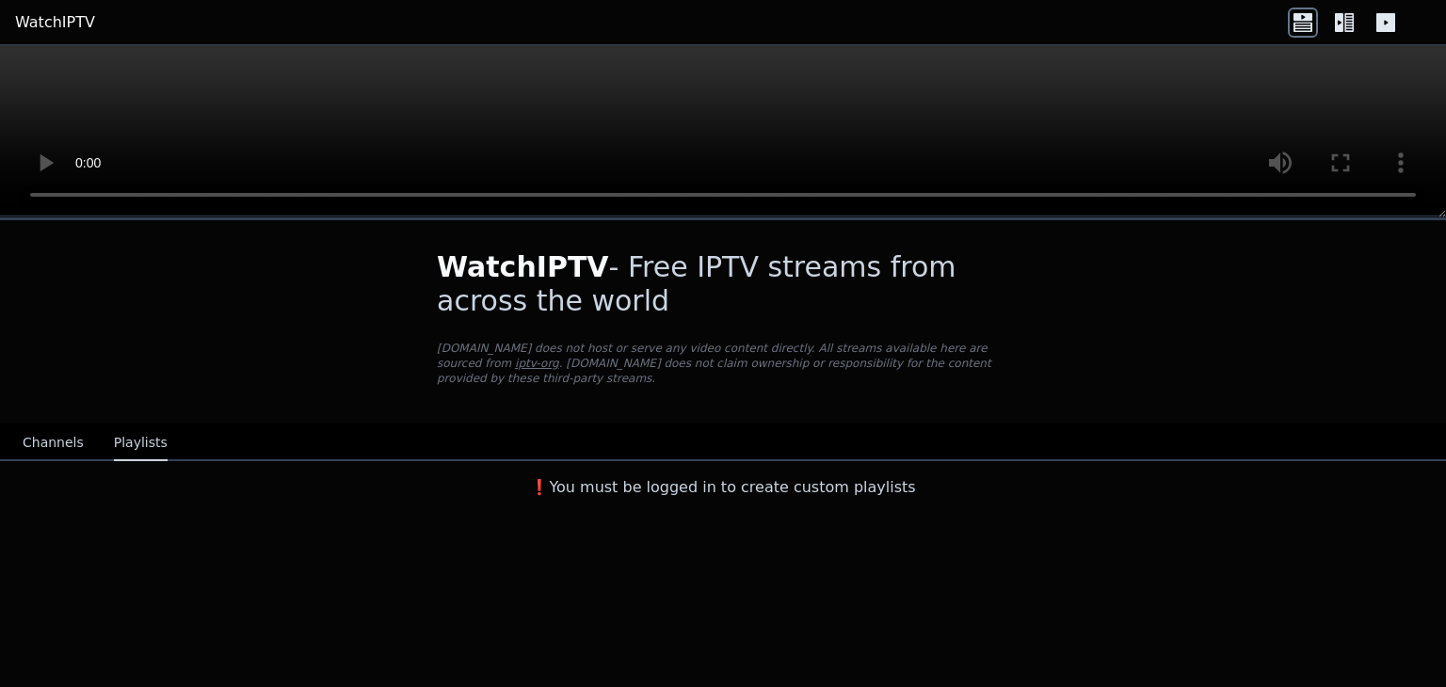
click at [84, 238] on div "WatchIPTV - Free IPTV streams from across the world [DOMAIN_NAME] does not host…" at bounding box center [723, 363] width 1446 height 286
click at [70, 426] on button "Channels" at bounding box center [53, 444] width 61 height 36
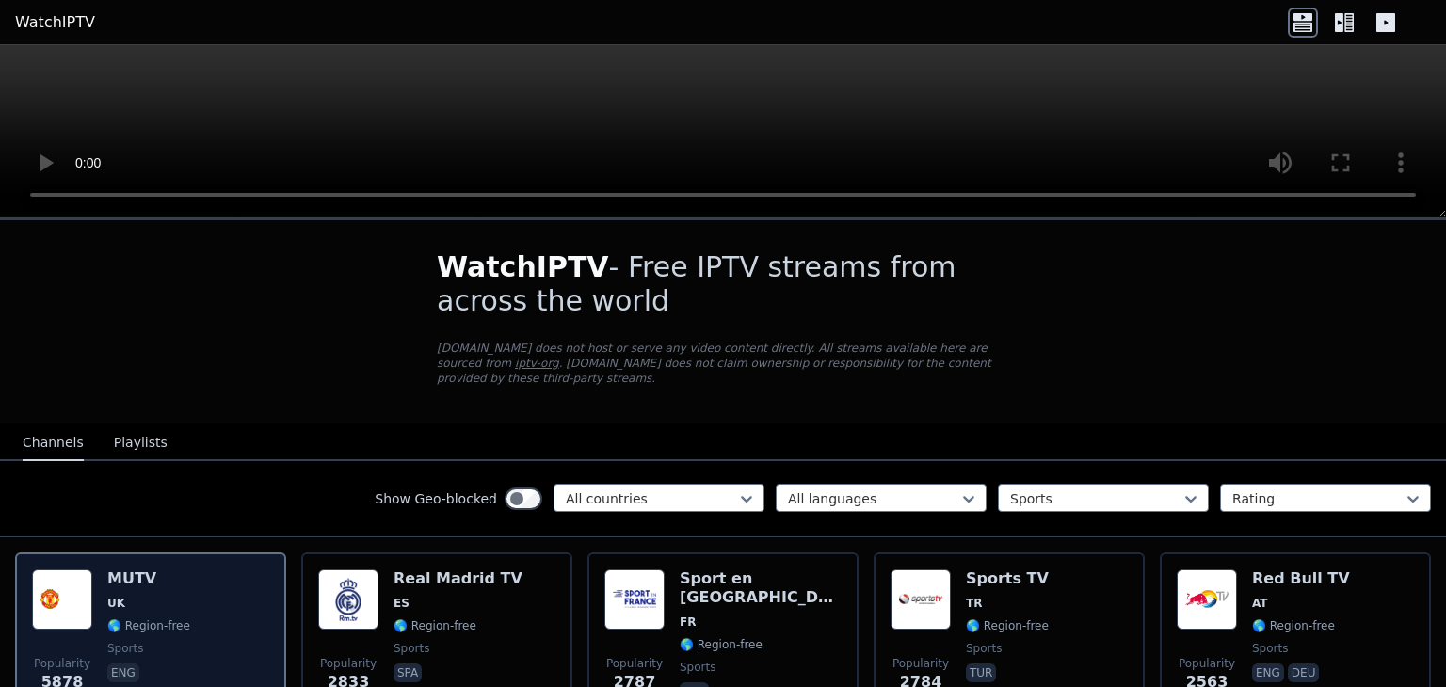
click at [151, 574] on div "MUTV UK 🌎 Region-free sports eng" at bounding box center [148, 638] width 83 height 136
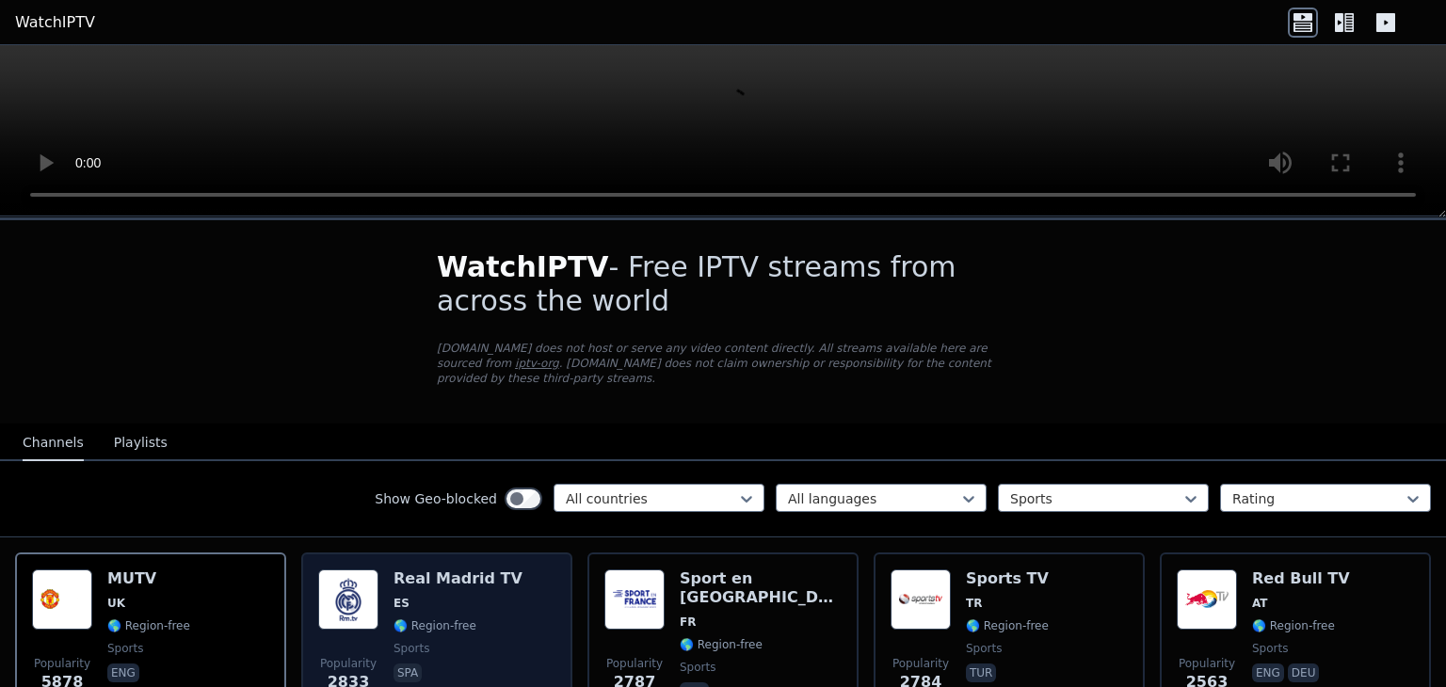
click at [352, 574] on img at bounding box center [348, 600] width 60 height 60
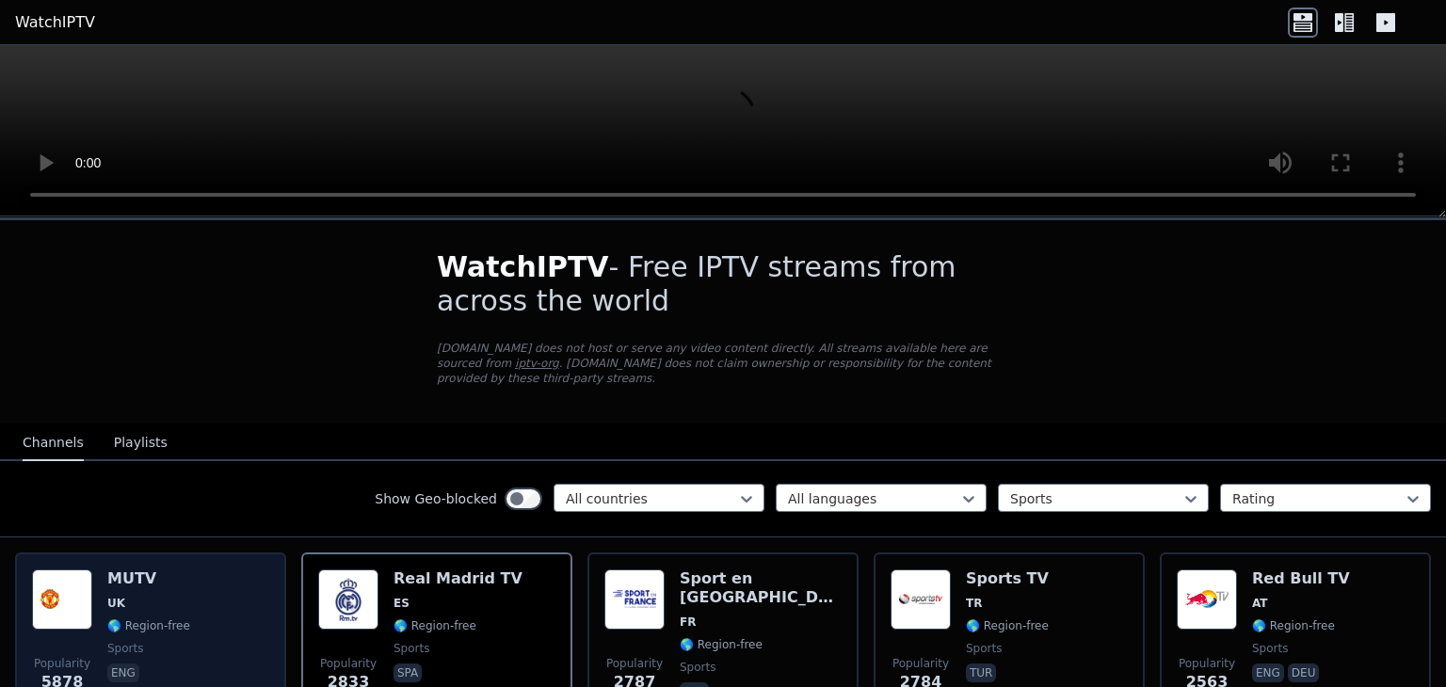
click at [230, 588] on div "Popularity 5878 MUTV [GEOGRAPHIC_DATA] 🌎 Region-free sports eng" at bounding box center [150, 638] width 237 height 136
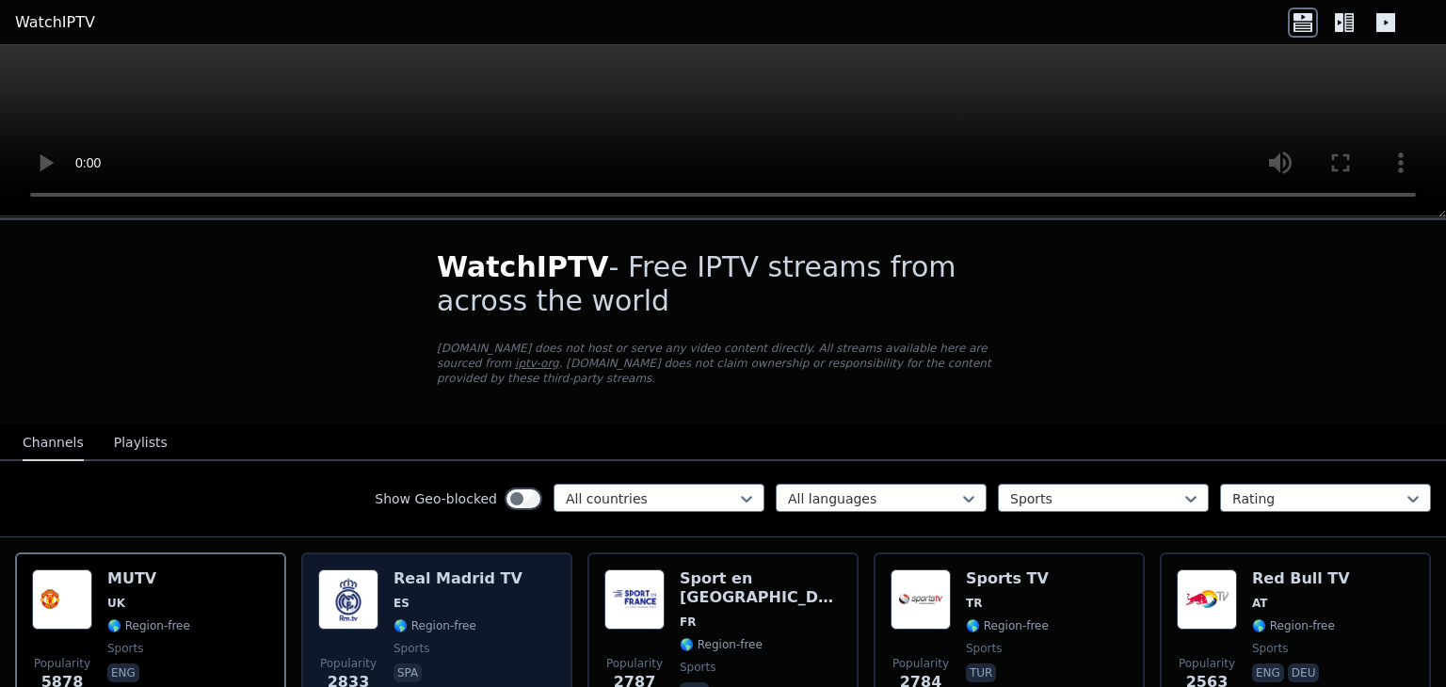
click at [463, 597] on div "Real Madrid TV ES 🌎 Region-free sports spa" at bounding box center [457, 638] width 129 height 136
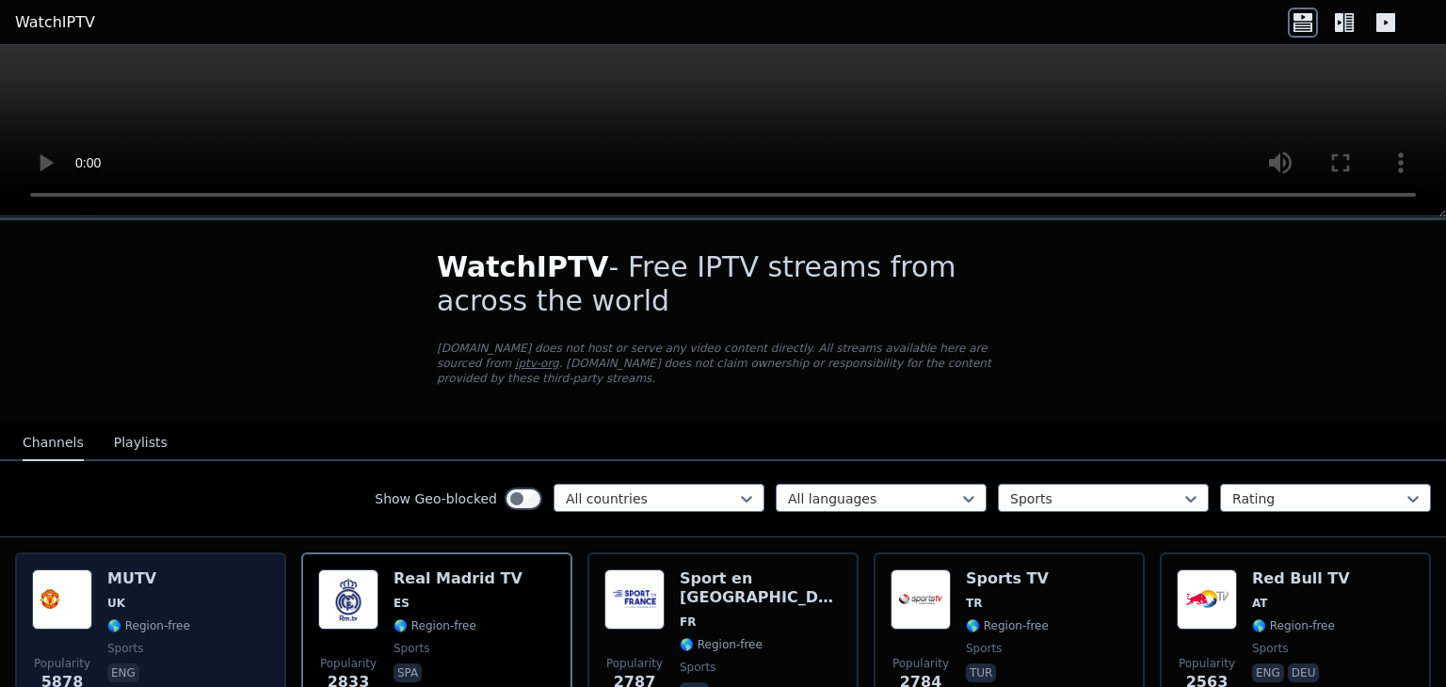
click at [228, 592] on div "Popularity 5878 MUTV [GEOGRAPHIC_DATA] 🌎 Region-free sports eng" at bounding box center [150, 638] width 237 height 136
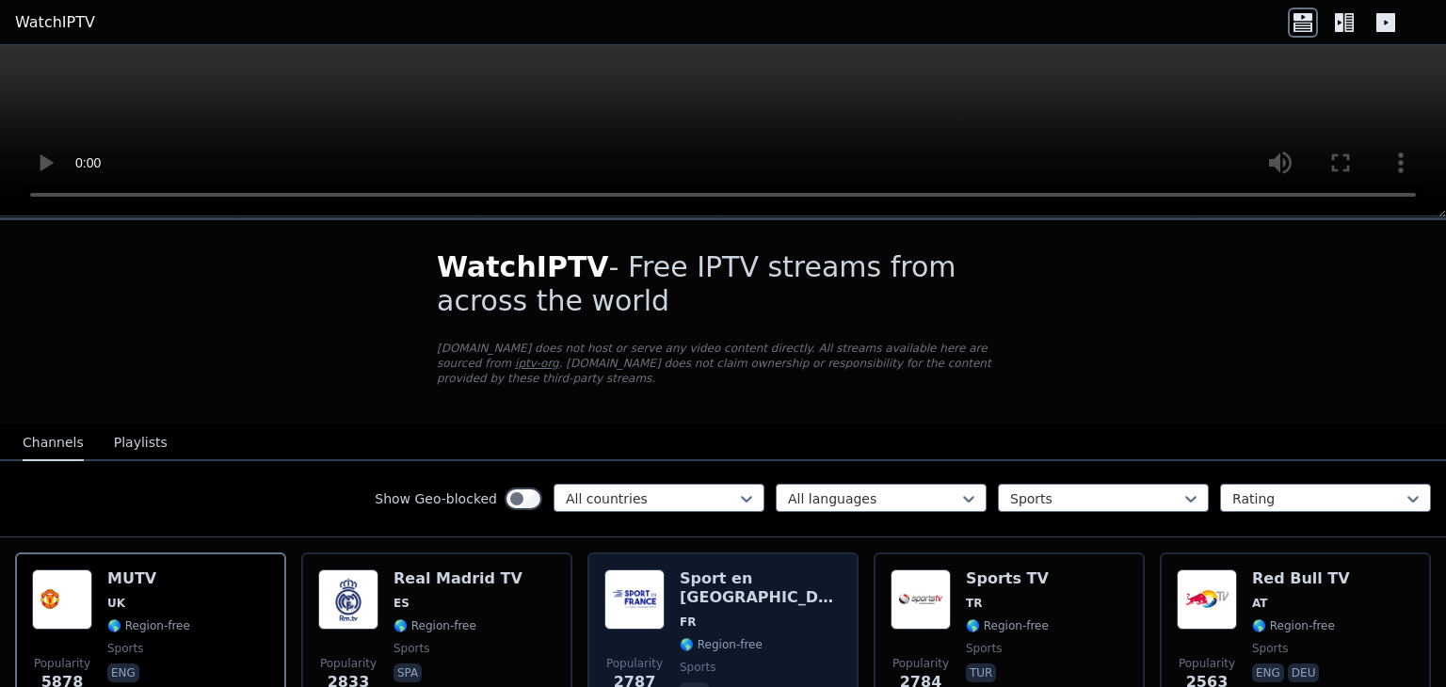
click at [671, 598] on div "Popularity 2787 Sport en [GEOGRAPHIC_DATA] FR 🌎 Region-free sports fra" at bounding box center [722, 638] width 237 height 136
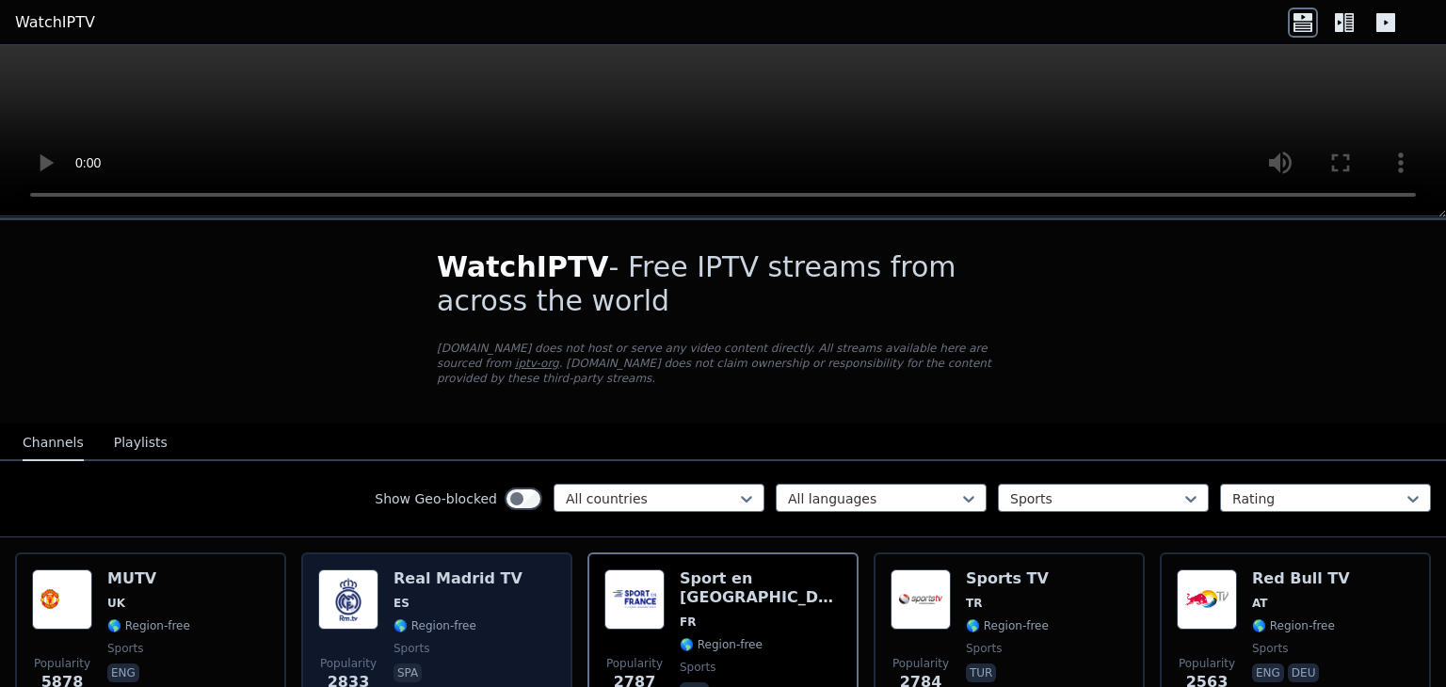
click at [393, 596] on span "ES" at bounding box center [401, 603] width 16 height 15
click at [430, 596] on div "Real Madrid TV ES 🌎 Region-free sports spa" at bounding box center [457, 638] width 129 height 136
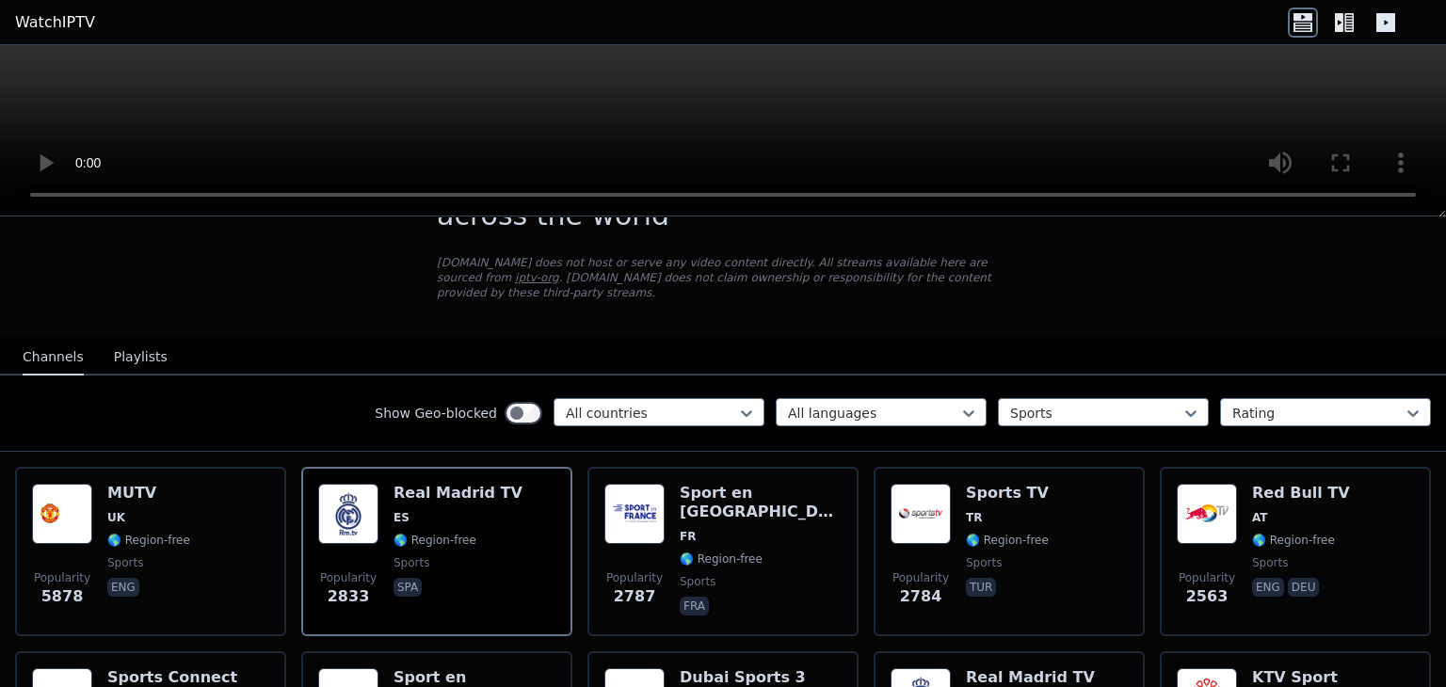
scroll to position [188, 0]
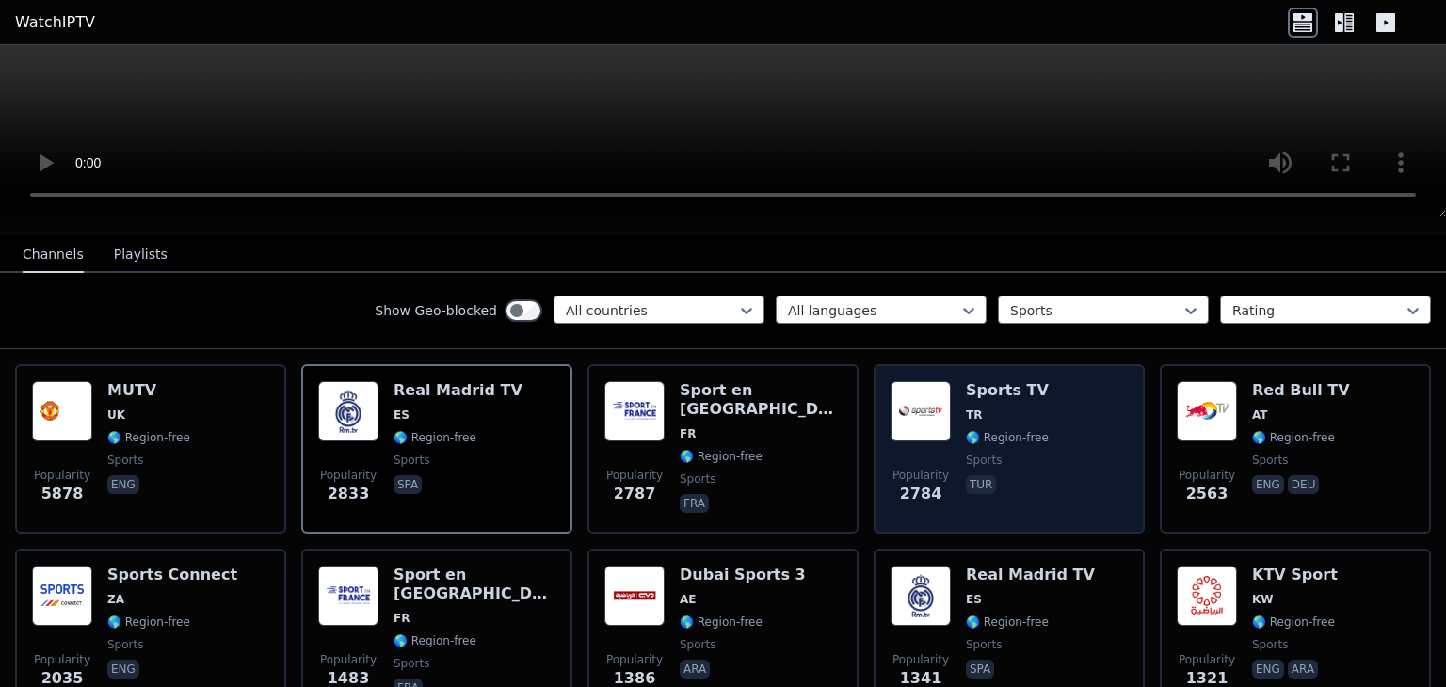
click at [1052, 402] on div "Popularity 2784 Sports TV TR 🌎 Region-free sports tur" at bounding box center [1009, 449] width 237 height 136
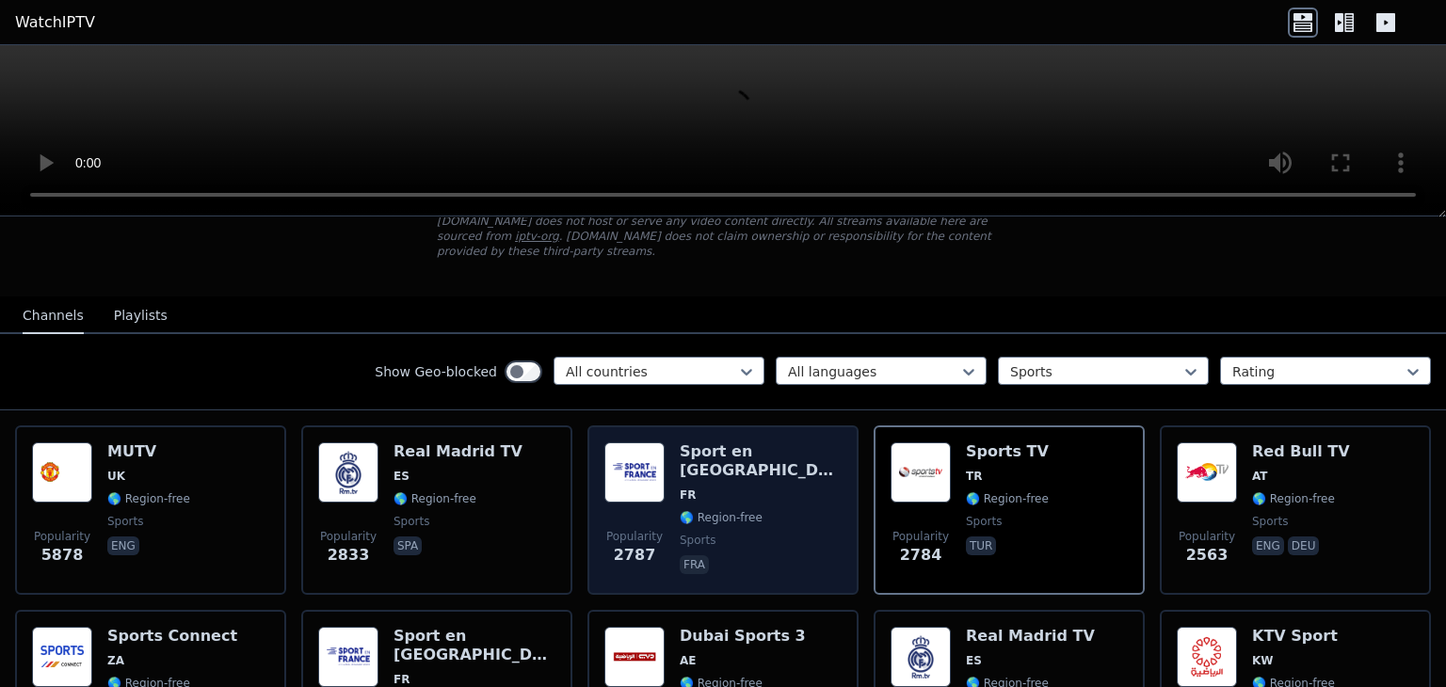
scroll to position [94, 0]
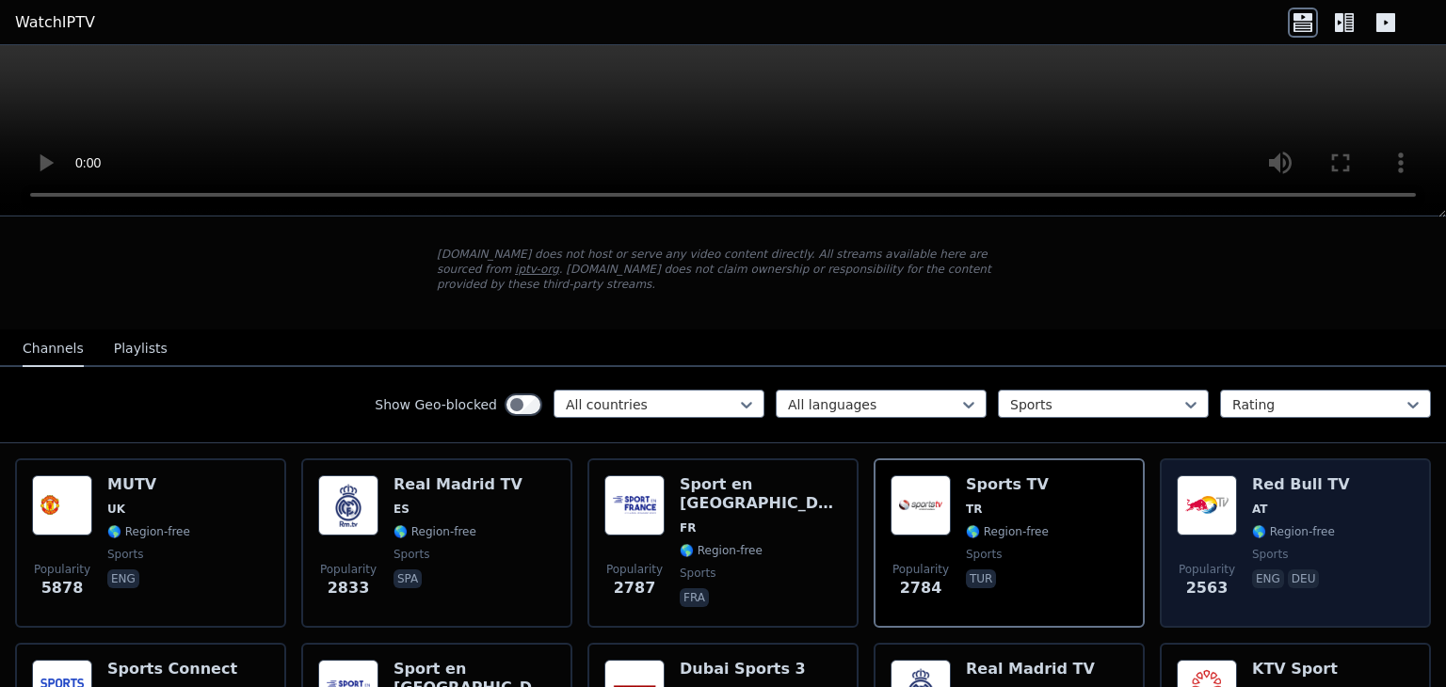
click at [1253, 545] on div "Red Bull TV AT 🌎 Region-free sports eng deu" at bounding box center [1301, 543] width 98 height 136
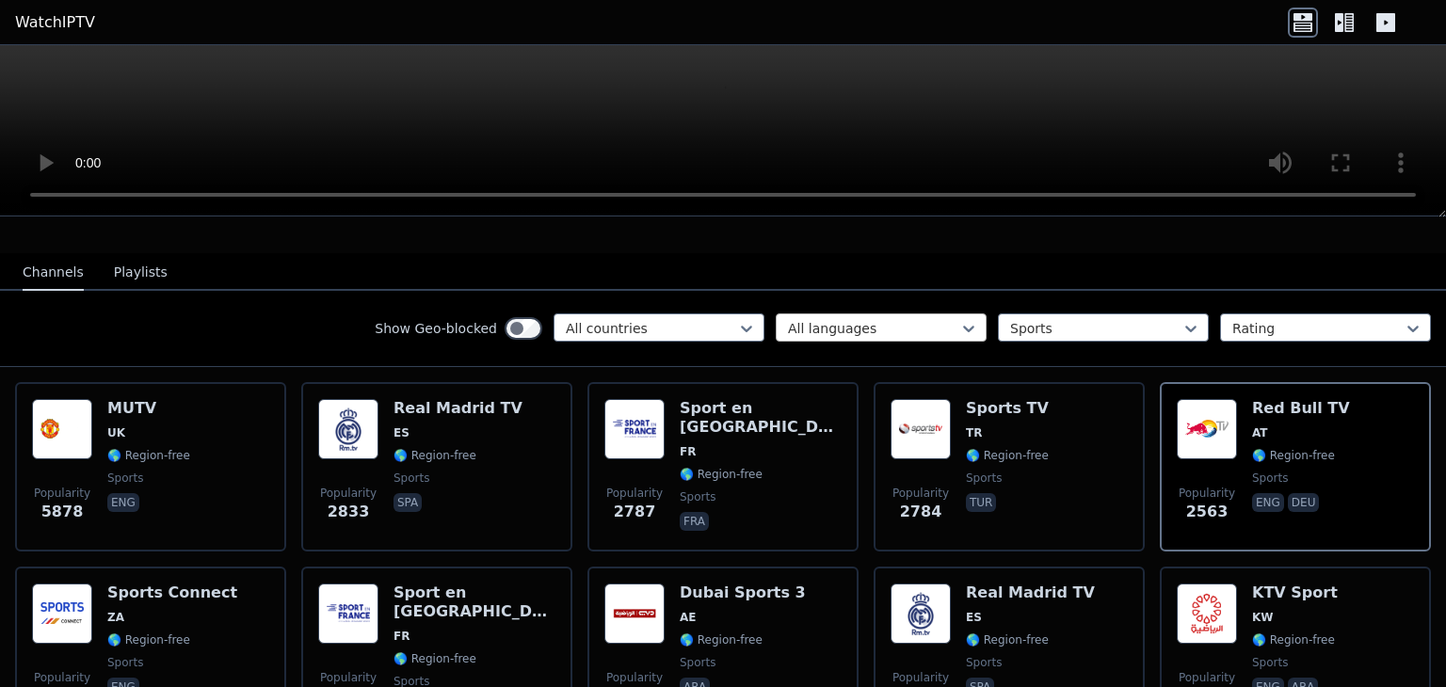
scroll to position [282, 0]
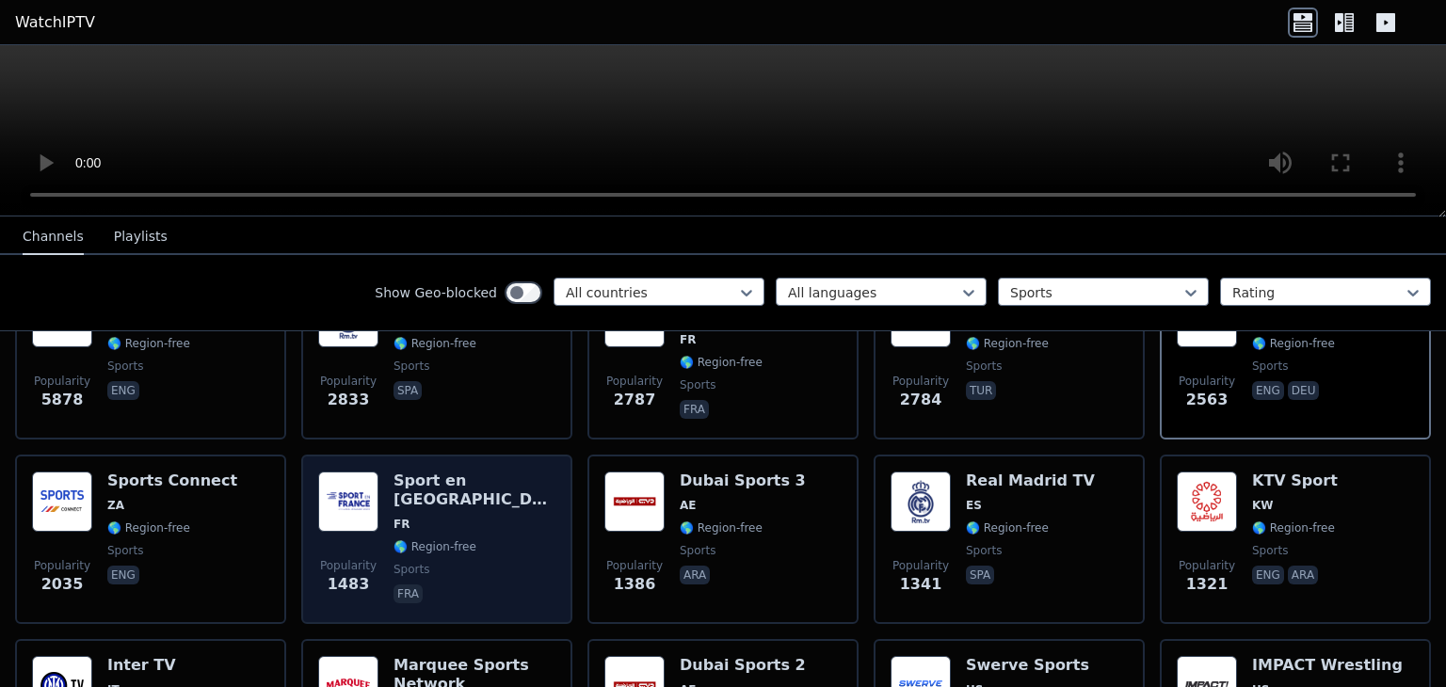
click at [388, 491] on div "Popularity 1483 Sport en [GEOGRAPHIC_DATA] FR 🌎 Region-free sports fra" at bounding box center [436, 540] width 237 height 136
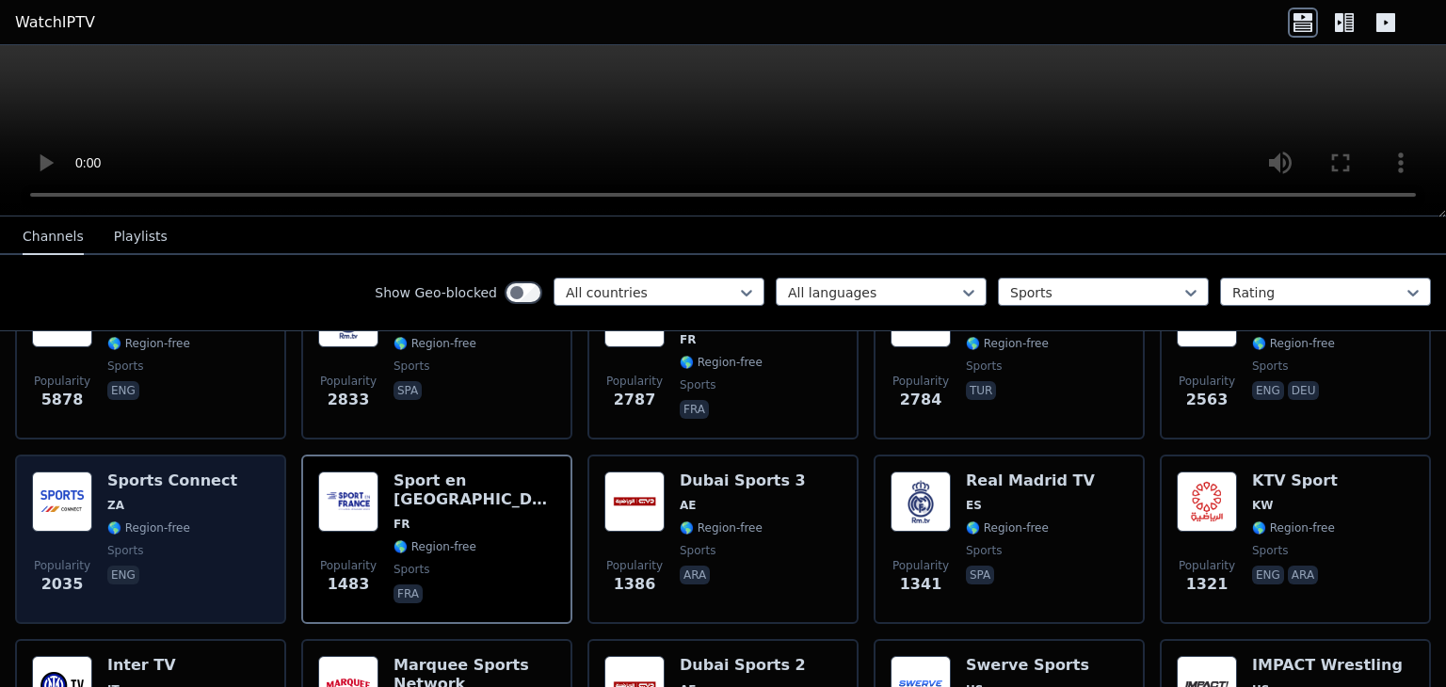
click at [234, 528] on div "Popularity 2035 Sports Connect ZA 🌎 Region-free sports eng" at bounding box center [150, 540] width 237 height 136
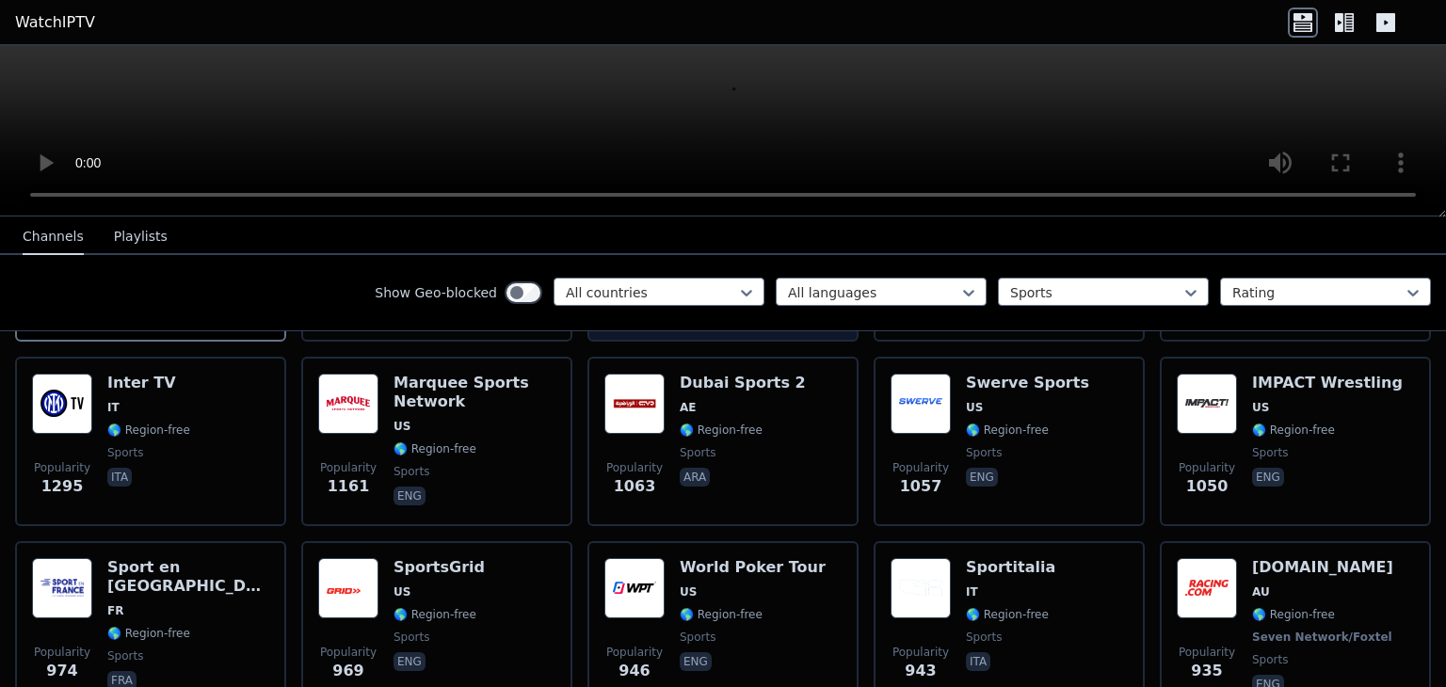
scroll to position [659, 0]
